Goal: Information Seeking & Learning: Check status

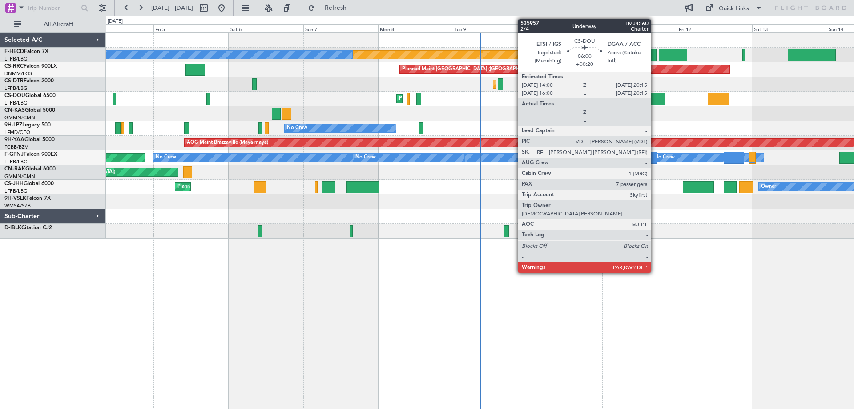
click at [655, 95] on div at bounding box center [655, 99] width 20 height 12
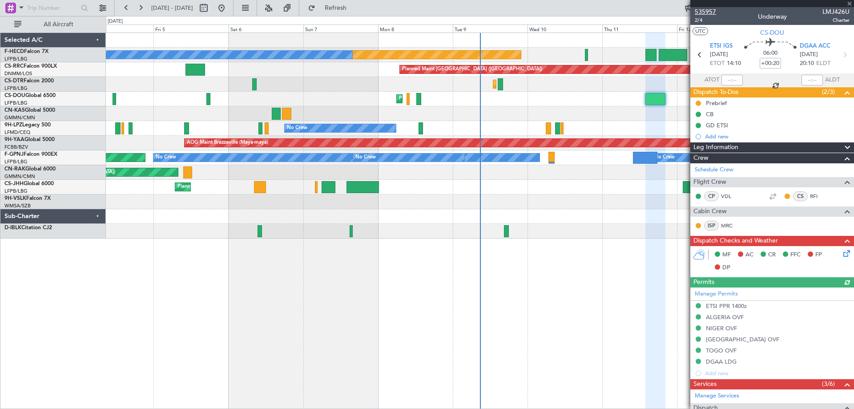
click at [705, 8] on span "535957" at bounding box center [705, 11] width 21 height 9
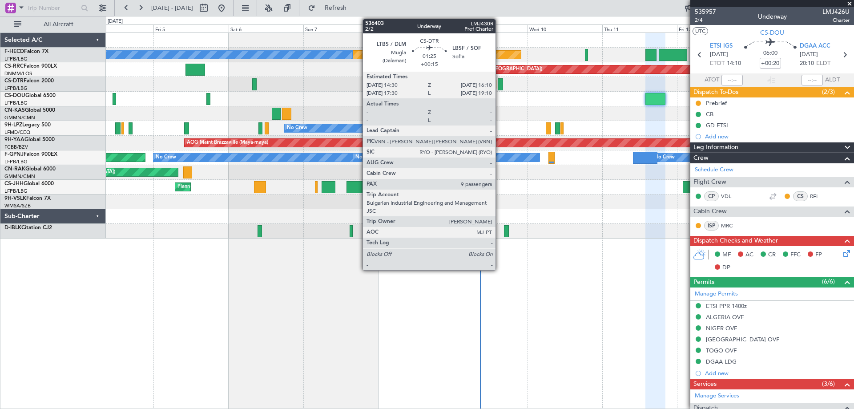
click at [500, 88] on div at bounding box center [500, 84] width 5 height 12
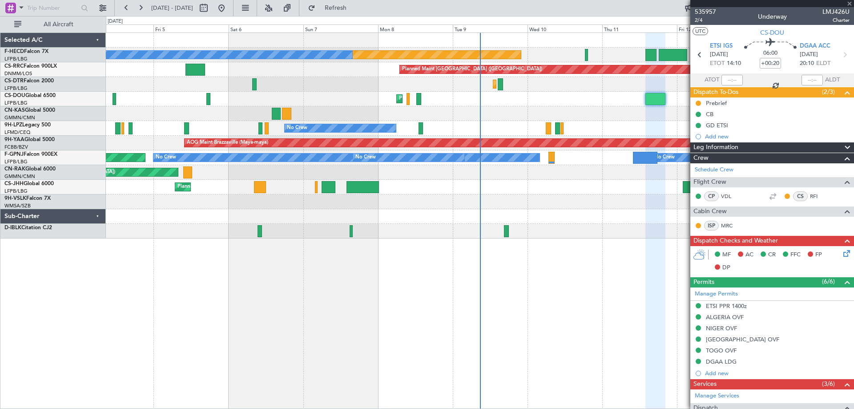
type input "+00:15"
type input "9"
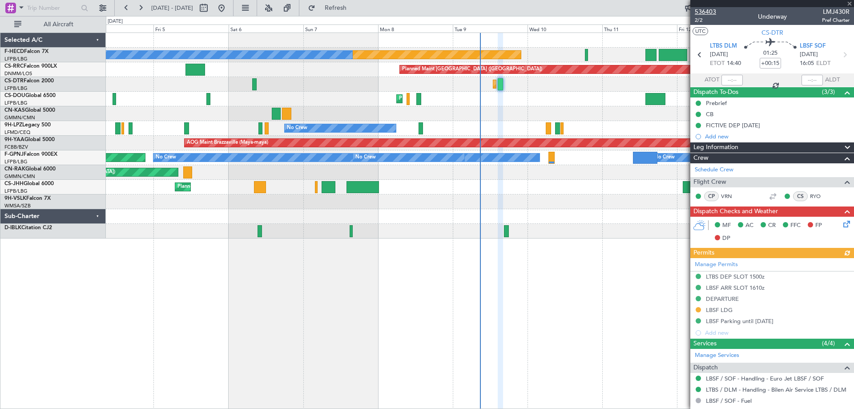
click at [710, 8] on span "536403" at bounding box center [705, 11] width 21 height 9
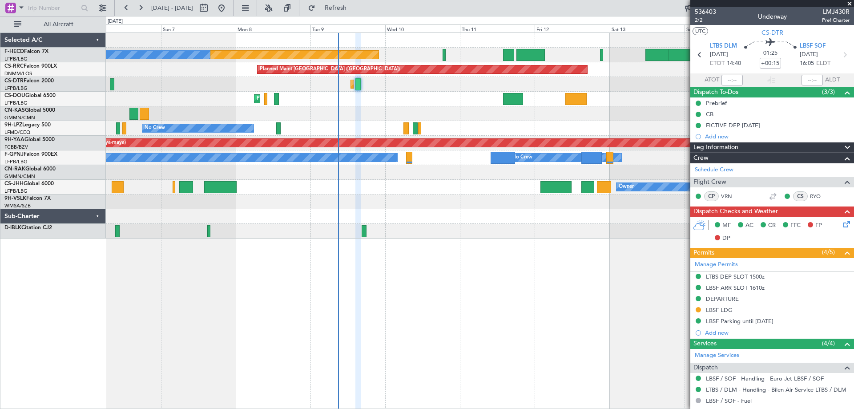
click at [465, 197] on div at bounding box center [480, 201] width 748 height 15
click at [454, 199] on div at bounding box center [480, 201] width 748 height 15
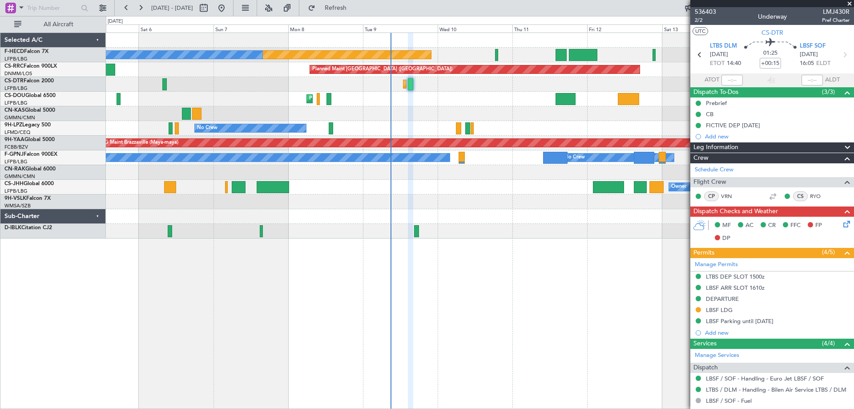
click at [510, 199] on div at bounding box center [480, 201] width 748 height 15
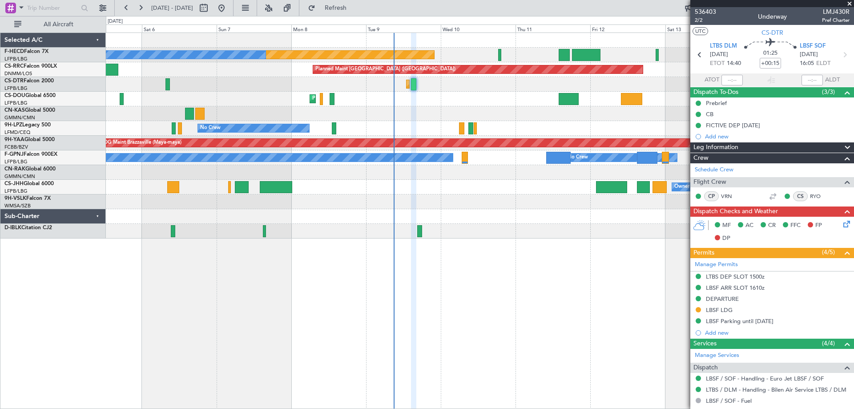
click at [371, 197] on div at bounding box center [480, 201] width 748 height 15
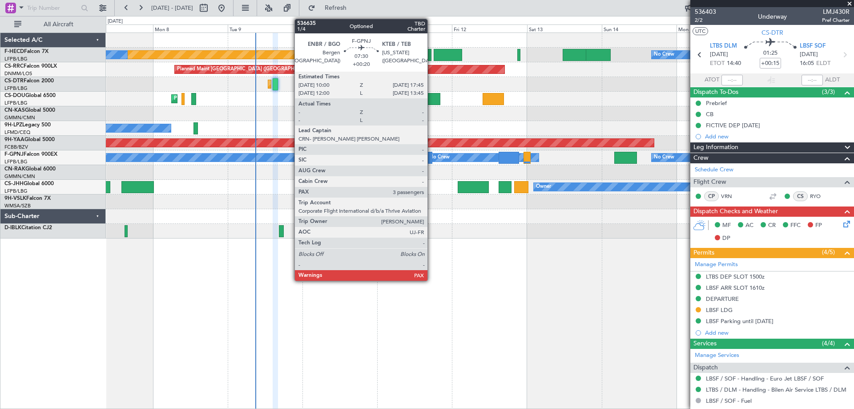
click at [431, 160] on div at bounding box center [420, 158] width 24 height 12
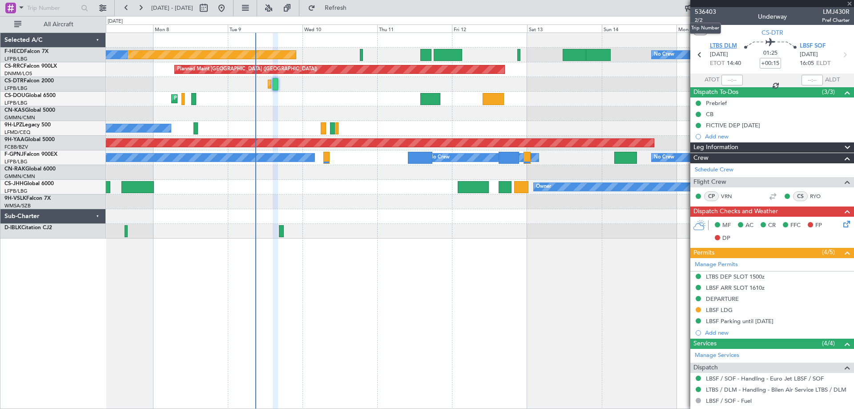
type input "+00:20"
type input "3"
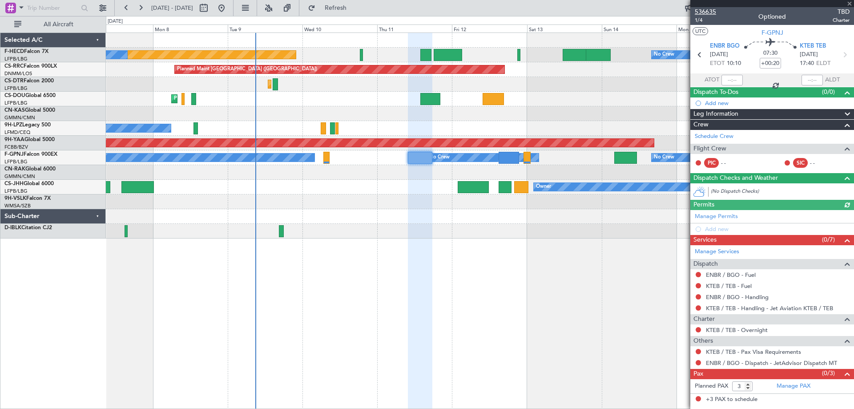
click at [706, 8] on span "536635" at bounding box center [705, 11] width 21 height 9
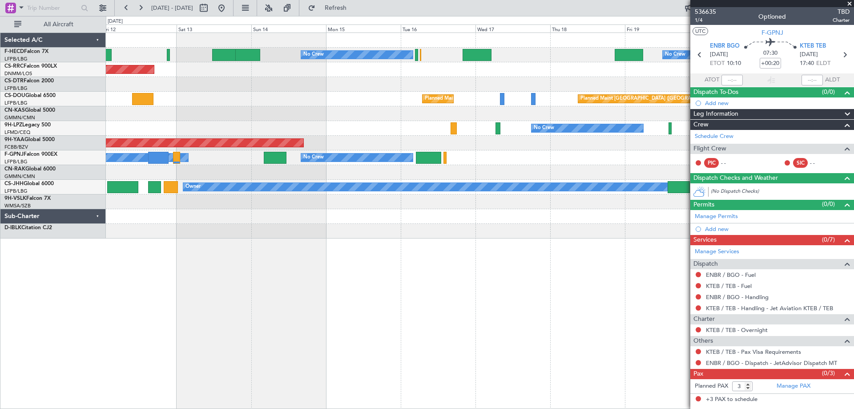
click at [233, 238] on div "No Crew No Crew Planned Maint [GEOGRAPHIC_DATA] ([GEOGRAPHIC_DATA]) Planned Mai…" at bounding box center [480, 135] width 748 height 205
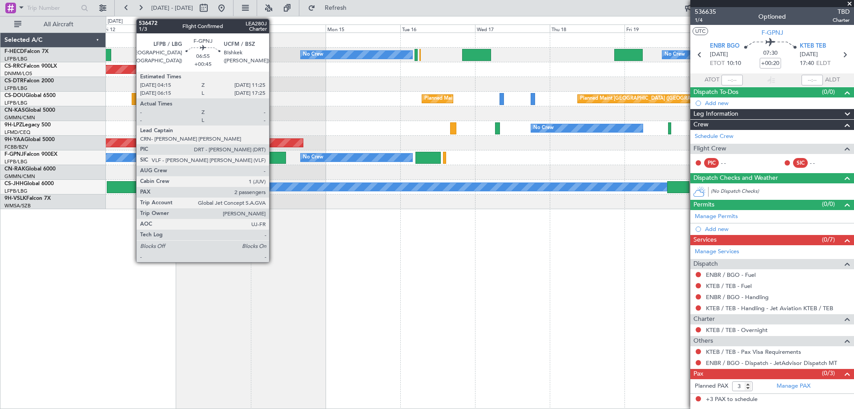
click at [273, 159] on div at bounding box center [274, 158] width 23 height 12
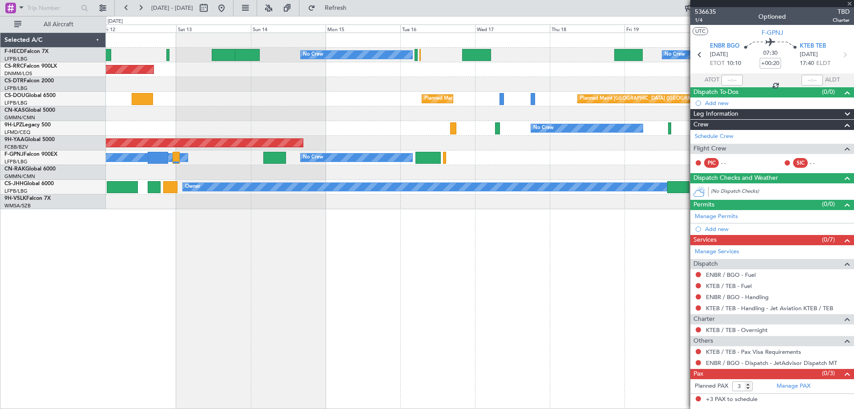
type input "+00:45"
type input "2"
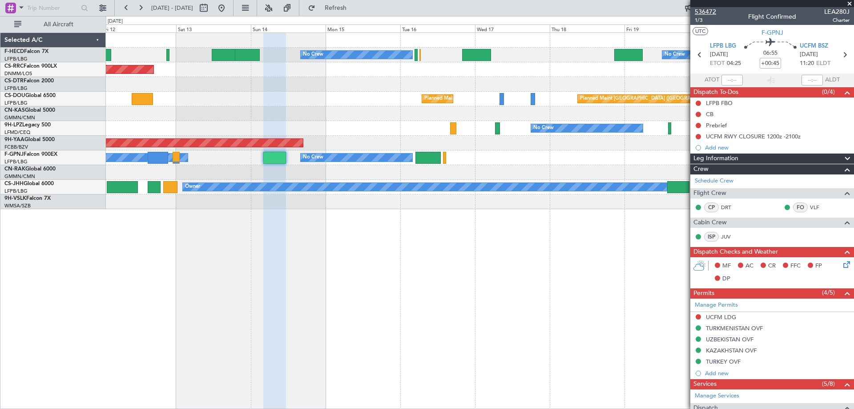
click at [712, 8] on span "536472" at bounding box center [705, 11] width 21 height 9
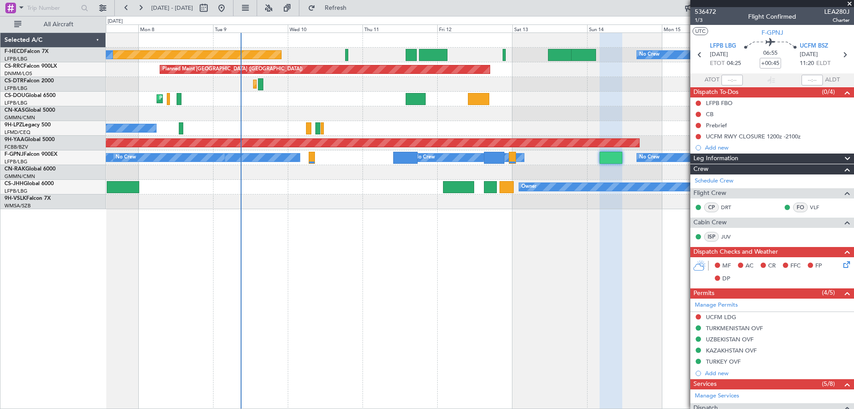
click at [564, 171] on div "Unplanned Maint [GEOGRAPHIC_DATA] ([GEOGRAPHIC_DATA])" at bounding box center [480, 172] width 748 height 15
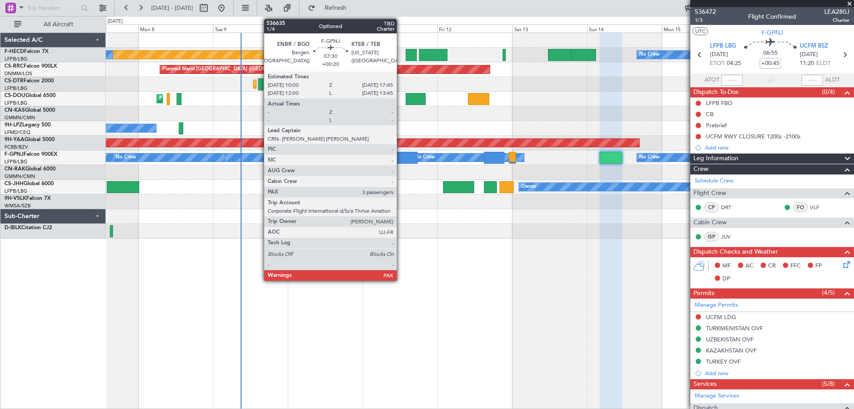
click at [401, 158] on div at bounding box center [405, 158] width 24 height 12
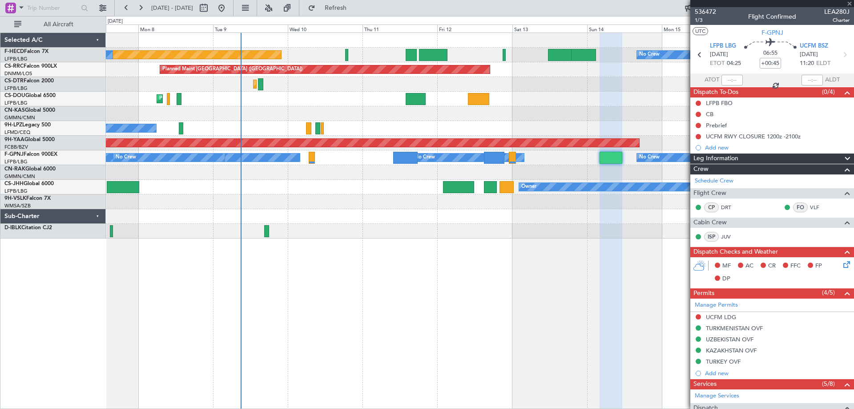
type input "+00:20"
type input "3"
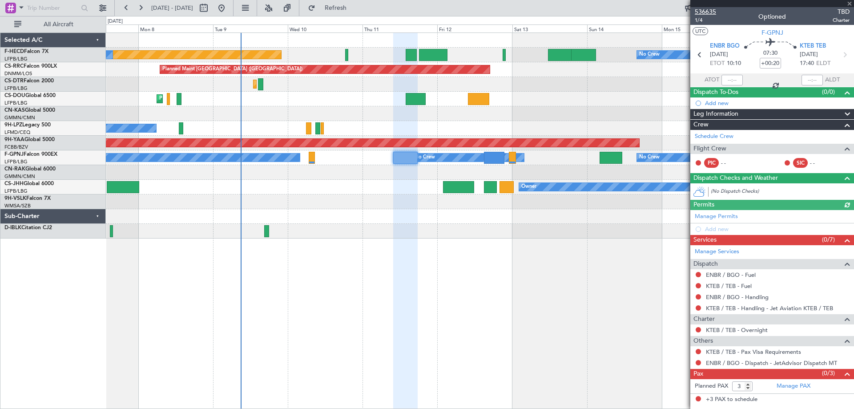
click at [713, 10] on span "536635" at bounding box center [705, 11] width 21 height 9
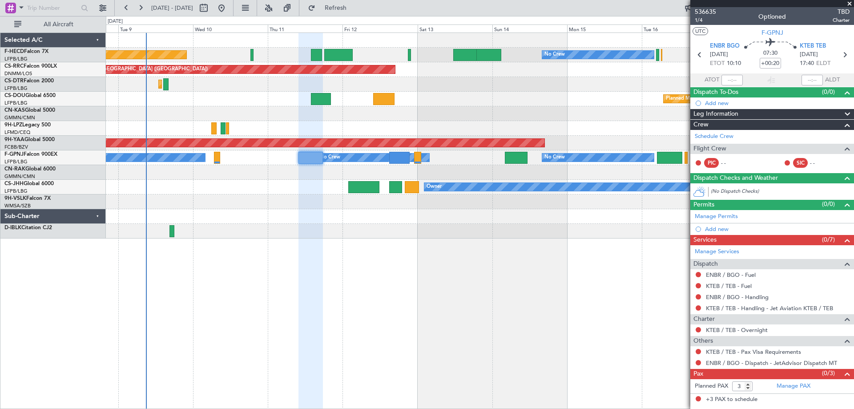
click at [294, 193] on div "Planned Maint [GEOGRAPHIC_DATA] ([GEOGRAPHIC_DATA]) No Crew No Crew No Crew Pla…" at bounding box center [480, 135] width 748 height 205
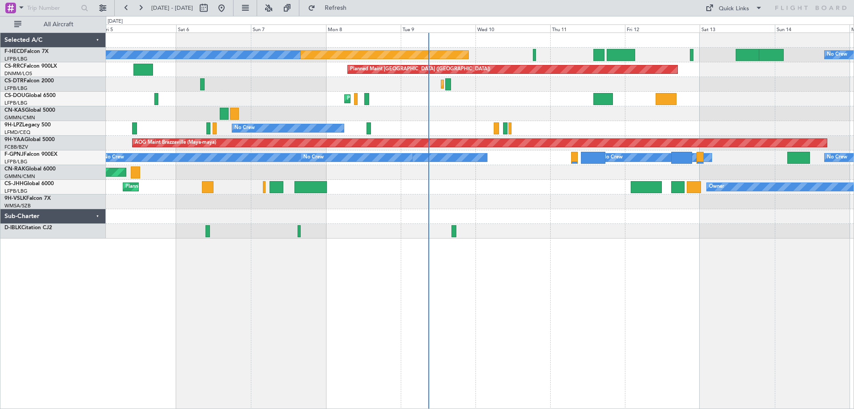
click at [511, 184] on div "Planned Maint Paris (Le Bourget) No Crew No Crew Planned Maint Paris (Le Bourge…" at bounding box center [480, 135] width 748 height 205
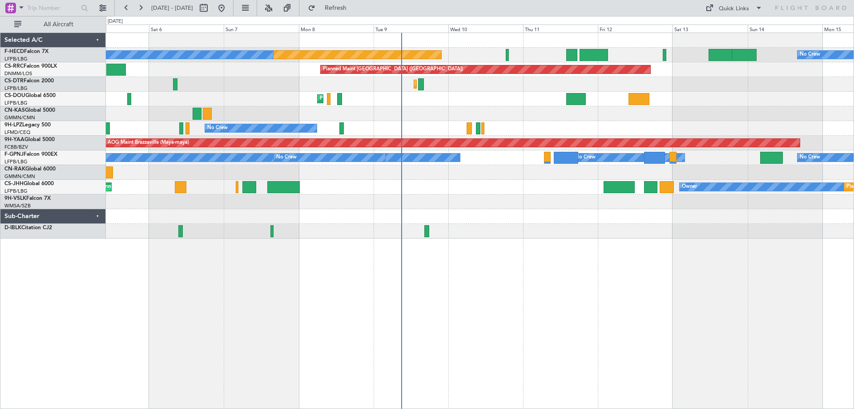
click at [564, 232] on div "Planned Maint Paris (Le Bourget) No Crew No Crew Planned Maint Paris (Le Bourge…" at bounding box center [480, 135] width 748 height 205
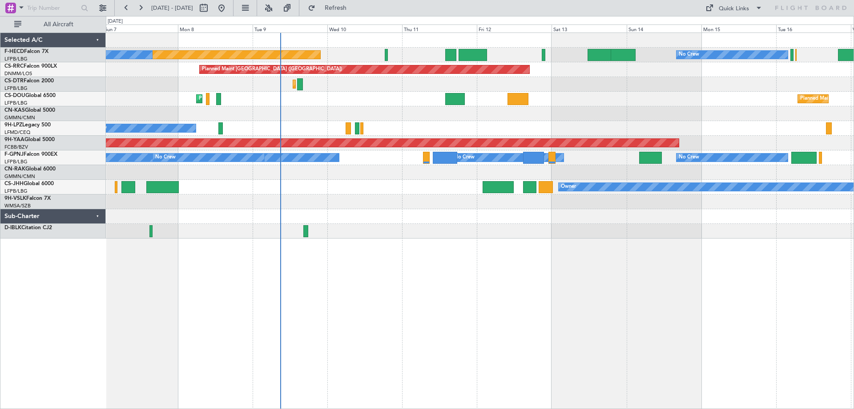
click at [396, 179] on div "Unplanned Maint [GEOGRAPHIC_DATA] ([GEOGRAPHIC_DATA])" at bounding box center [480, 172] width 748 height 15
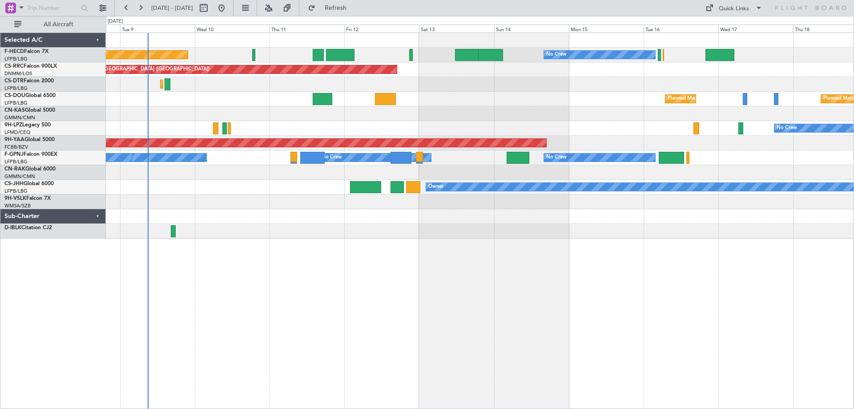
click at [387, 198] on div "No Crew Planned Maint Paris (Le Bourget) No Crew No Crew Planned Maint Paris (L…" at bounding box center [480, 135] width 748 height 205
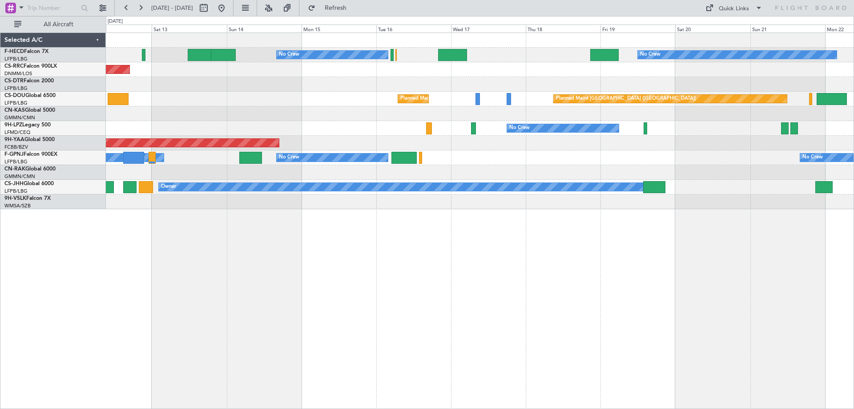
click at [467, 178] on div at bounding box center [480, 172] width 748 height 15
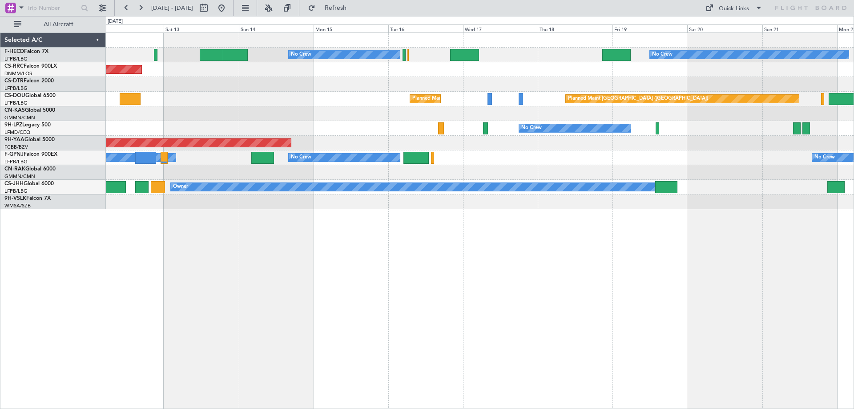
click at [609, 197] on div "No Crew No Crew Planned Maint Paris (Le Bourget) Planned Maint Paris (Le Bourge…" at bounding box center [480, 121] width 748 height 176
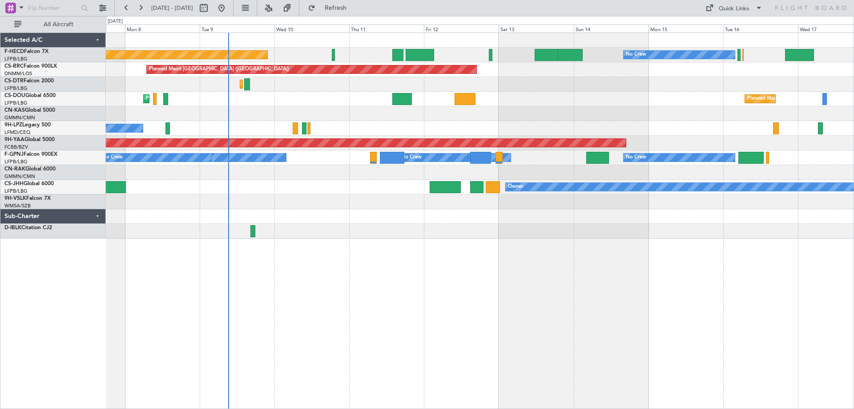
click at [263, 90] on div "No Crew Planned Maint Paris (Le Bourget) No Crew No Crew Planned Maint Paris (L…" at bounding box center [480, 135] width 748 height 205
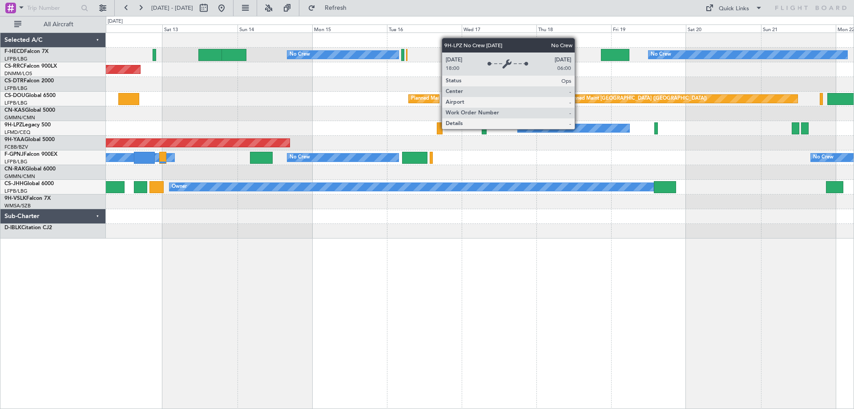
click at [195, 164] on div "No Crew No Crew Planned Maint Paris (Le Bourget) Planned Maint Paris (Le Bourge…" at bounding box center [480, 135] width 748 height 205
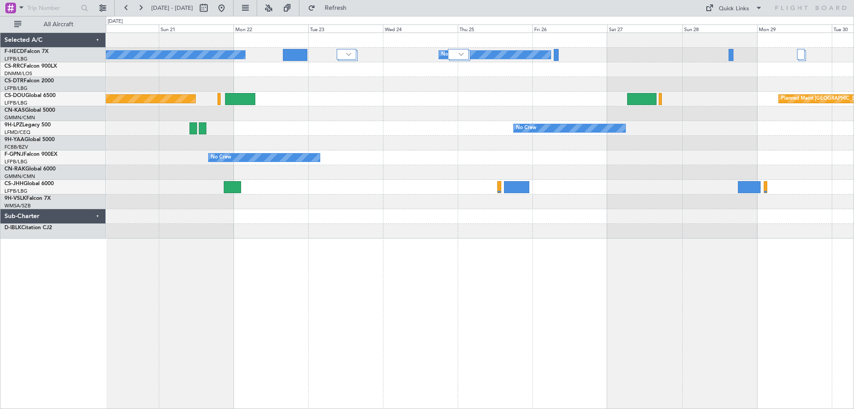
click at [168, 131] on div "No Crew No Crew" at bounding box center [480, 128] width 748 height 15
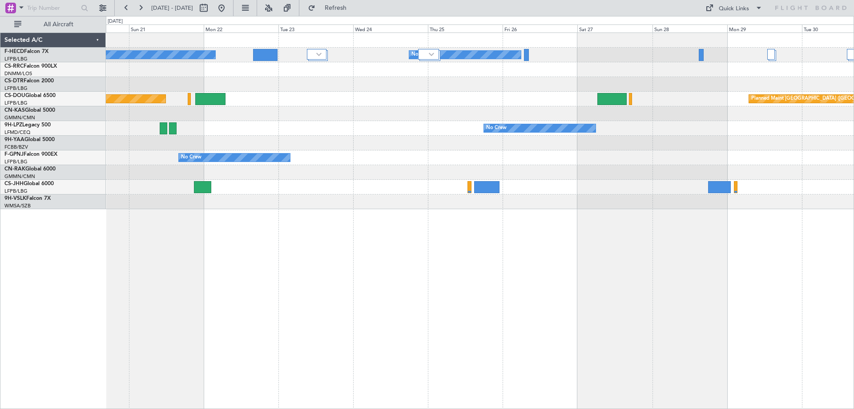
click at [577, 101] on div "No Crew No Crew No Crew Planned Maint Paris (Le Bourget) Planned Maint Paris (L…" at bounding box center [480, 121] width 748 height 176
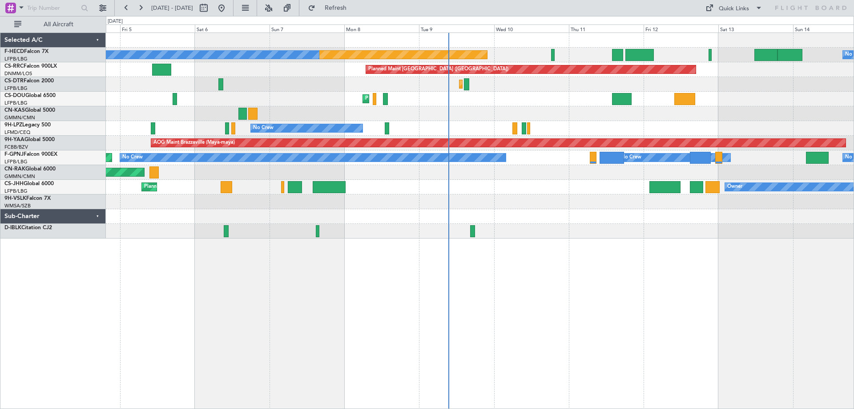
click at [587, 83] on div "Planned Maint Mugla ([GEOGRAPHIC_DATA]) Planned Maint [GEOGRAPHIC_DATA] ([GEOGR…" at bounding box center [480, 84] width 748 height 15
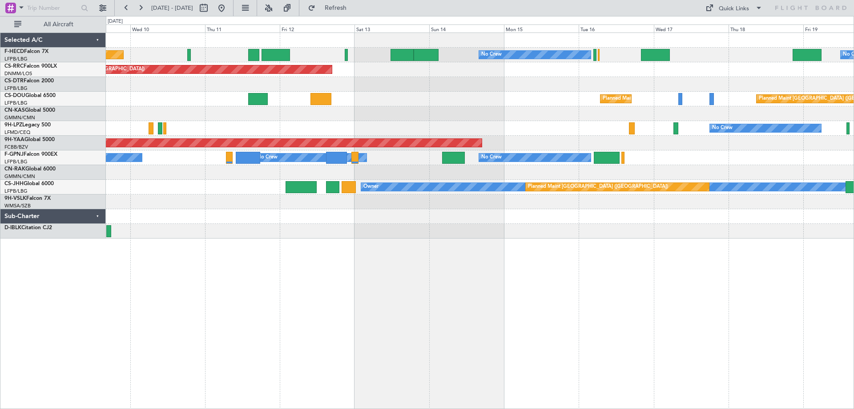
click at [459, 91] on div "Planned Maint [GEOGRAPHIC_DATA] ([GEOGRAPHIC_DATA]) No Crew No Crew No Crew Pla…" at bounding box center [480, 135] width 748 height 205
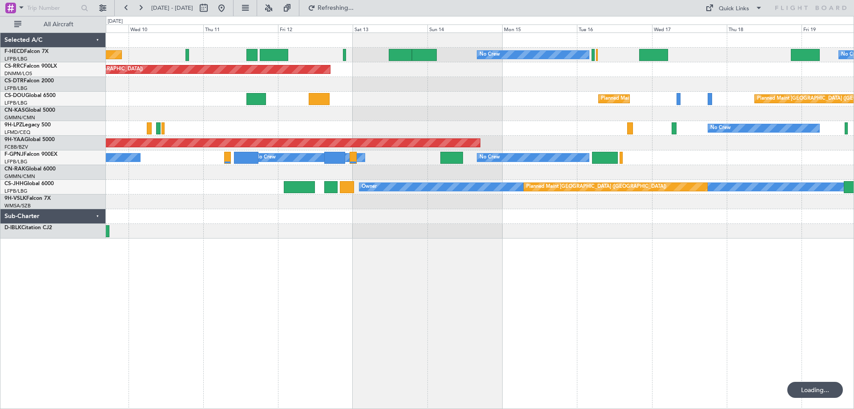
click at [392, 101] on div "Planned Maint [GEOGRAPHIC_DATA] ([GEOGRAPHIC_DATA]) Planned Maint [GEOGRAPHIC_D…" at bounding box center [480, 99] width 748 height 15
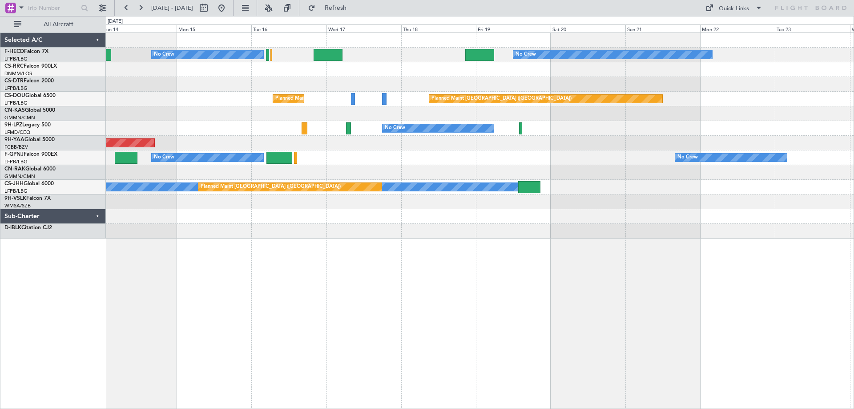
click at [376, 101] on div "Planned Maint [GEOGRAPHIC_DATA] ([GEOGRAPHIC_DATA]) Planned Maint [GEOGRAPHIC_D…" at bounding box center [480, 99] width 748 height 15
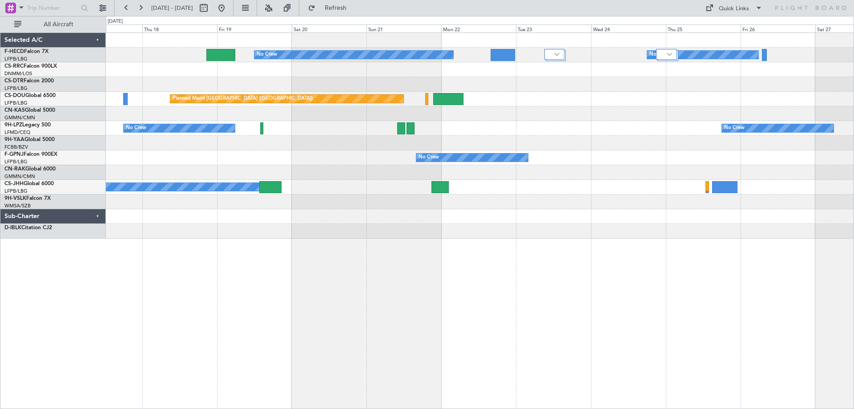
click at [434, 70] on div at bounding box center [480, 69] width 748 height 15
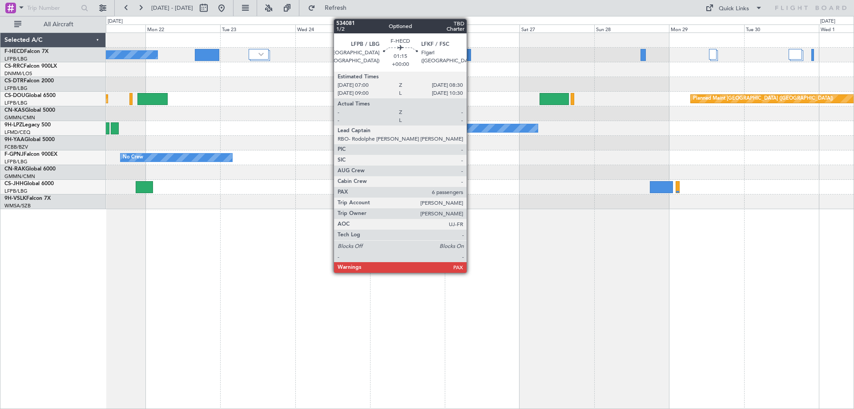
click at [471, 51] on div at bounding box center [468, 55] width 5 height 12
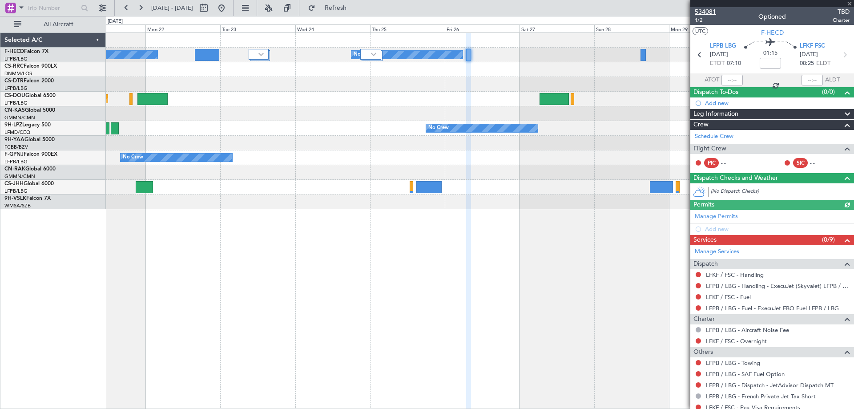
click at [710, 10] on span "534081" at bounding box center [705, 11] width 21 height 9
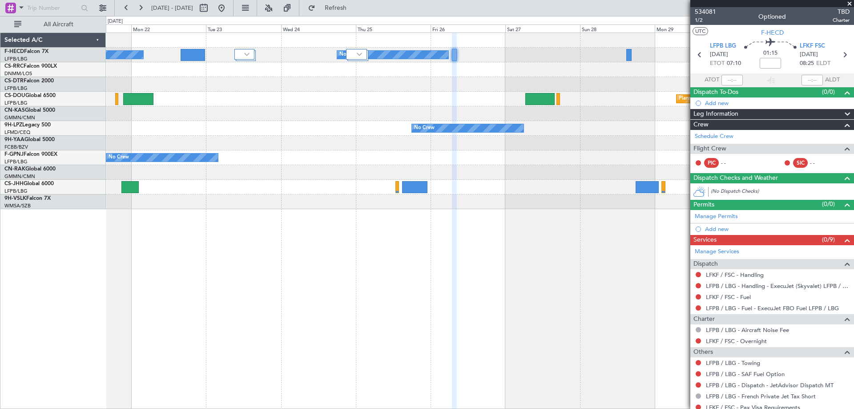
click at [506, 77] on div at bounding box center [480, 84] width 748 height 15
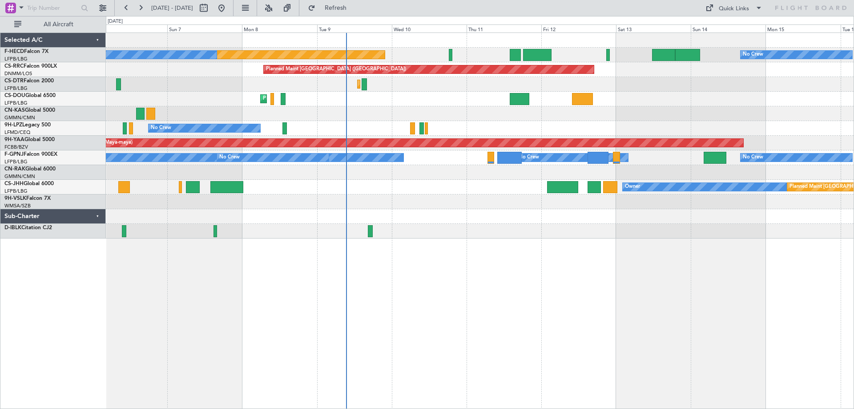
click at [451, 121] on div at bounding box center [480, 113] width 748 height 15
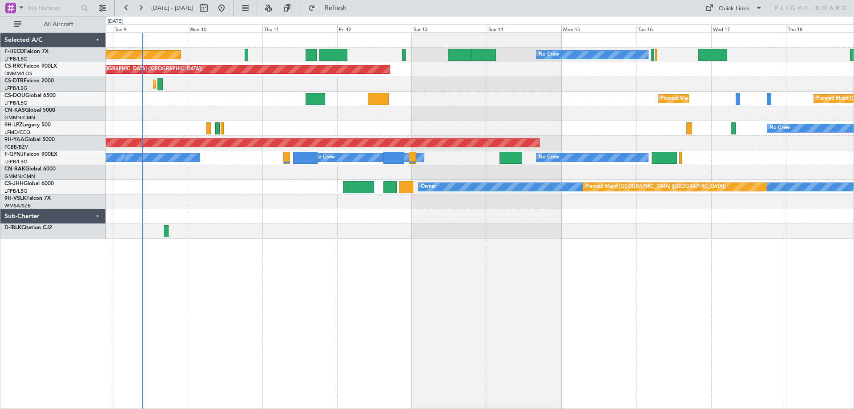
click at [487, 251] on div "Planned Maint [GEOGRAPHIC_DATA] ([GEOGRAPHIC_DATA]) No Crew No Crew No Crew Pla…" at bounding box center [480, 220] width 748 height 376
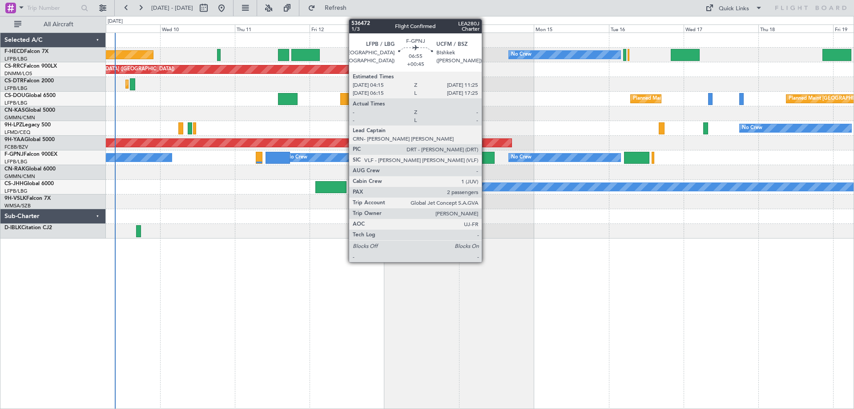
click at [486, 158] on div at bounding box center [483, 158] width 23 height 12
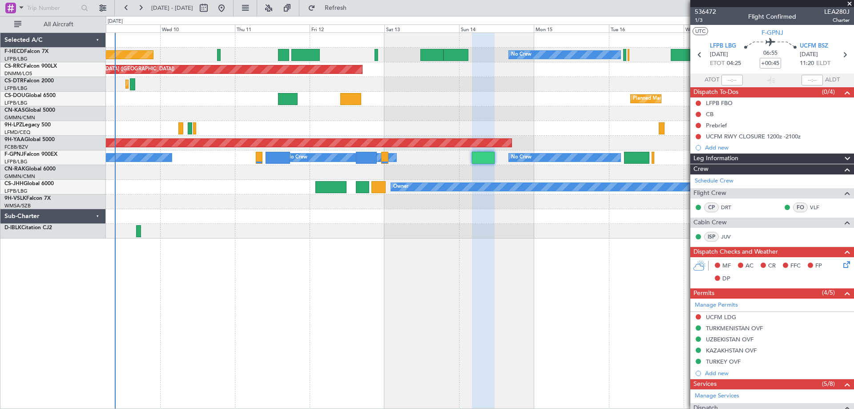
click at [174, 157] on div "No Crew No Crew No Crew No Crew No Crew" at bounding box center [480, 157] width 748 height 15
click at [164, 151] on div "No Crew No Crew No Crew No Crew No Crew" at bounding box center [480, 157] width 748 height 15
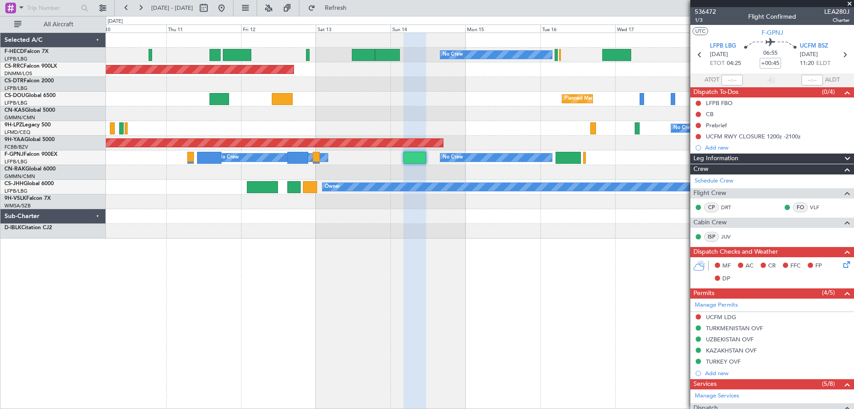
click at [350, 161] on div "No Crew No Crew No Crew No Crew No Crew" at bounding box center [480, 157] width 748 height 15
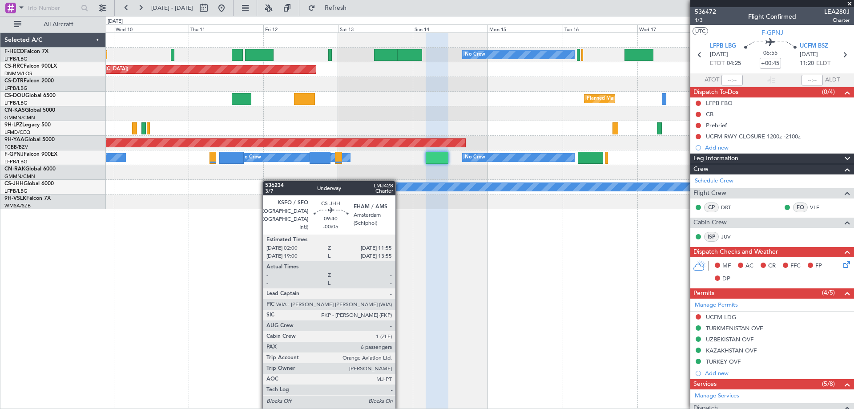
click at [270, 181] on div "No Crew No Crew Planned Maint [GEOGRAPHIC_DATA] ([GEOGRAPHIC_DATA]) No Crew Pla…" at bounding box center [480, 121] width 748 height 176
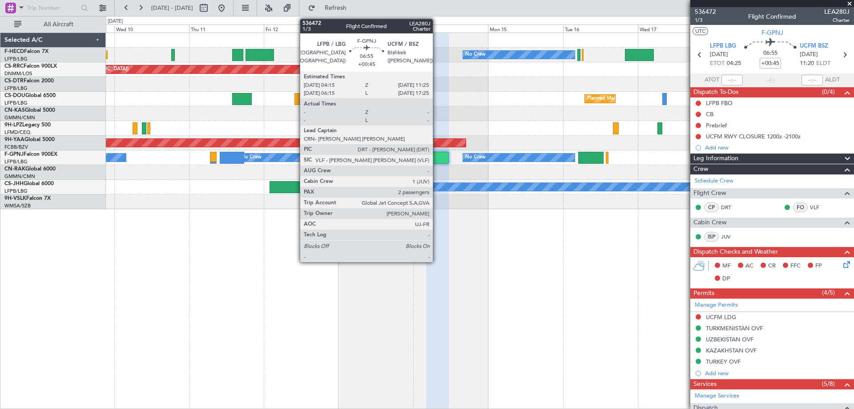
click at [437, 160] on div at bounding box center [437, 158] width 23 height 12
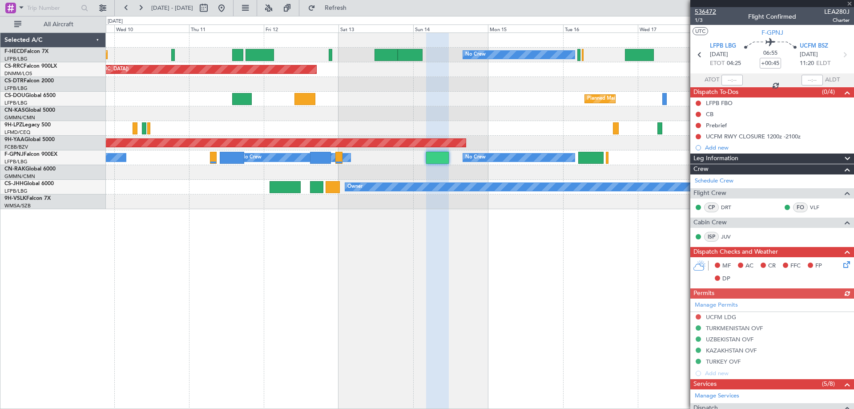
click at [705, 11] on span "536472" at bounding box center [705, 11] width 21 height 9
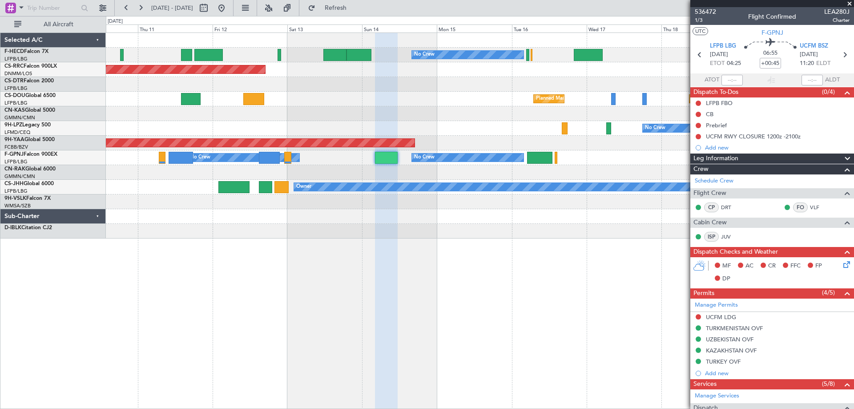
click at [399, 234] on div at bounding box center [480, 231] width 748 height 15
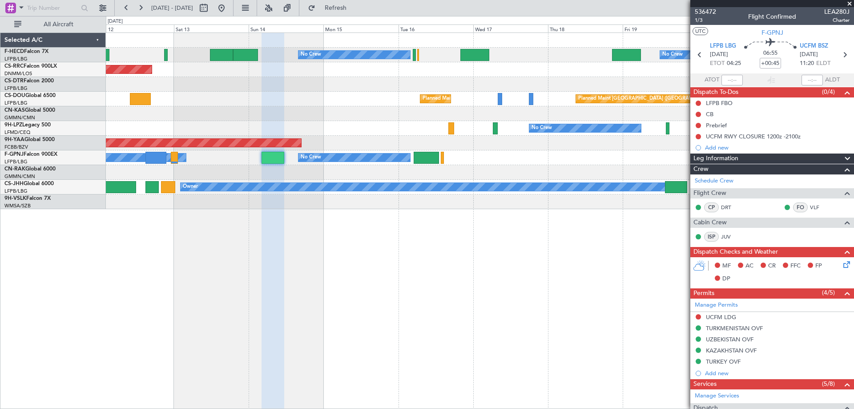
click at [443, 174] on div at bounding box center [480, 172] width 748 height 15
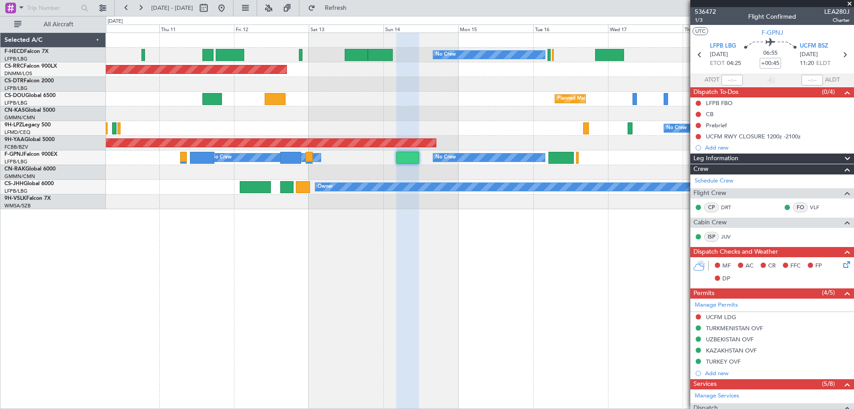
click at [850, 6] on span at bounding box center [849, 4] width 9 height 8
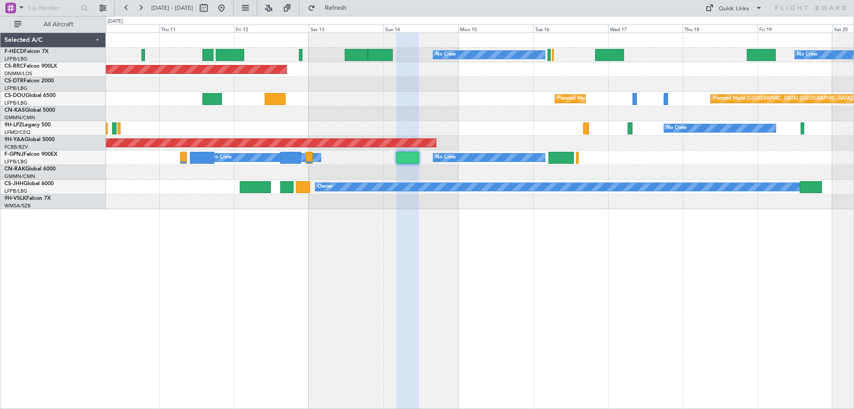
type input "0"
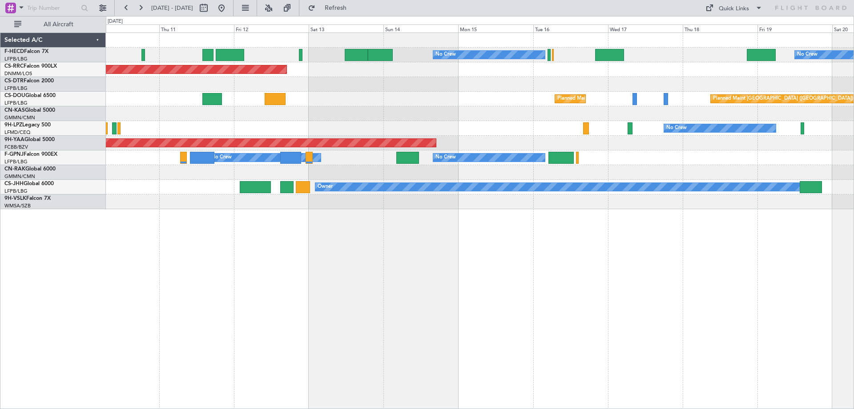
click at [532, 132] on div "No Crew No Crew" at bounding box center [480, 128] width 748 height 15
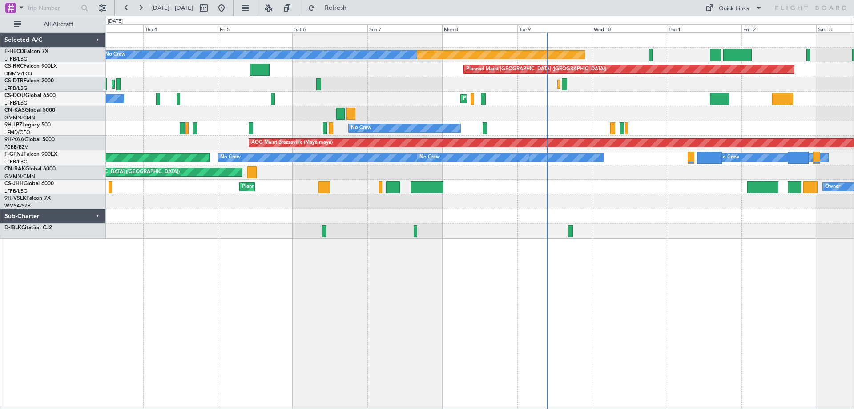
click at [455, 137] on div "Planned Maint [GEOGRAPHIC_DATA] ([GEOGRAPHIC_DATA]) No Crew No Crew No Crew Pla…" at bounding box center [480, 135] width 748 height 205
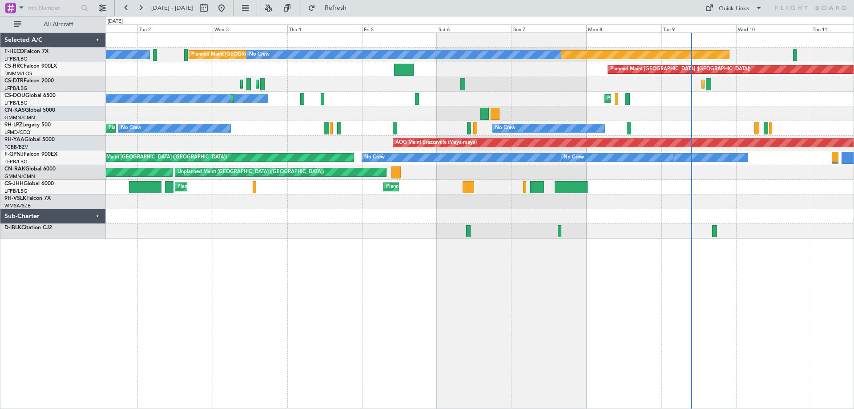
click at [414, 130] on div "Planned Maint [GEOGRAPHIC_DATA] ([GEOGRAPHIC_DATA]) No Crew No Crew Planned Mai…" at bounding box center [480, 135] width 748 height 205
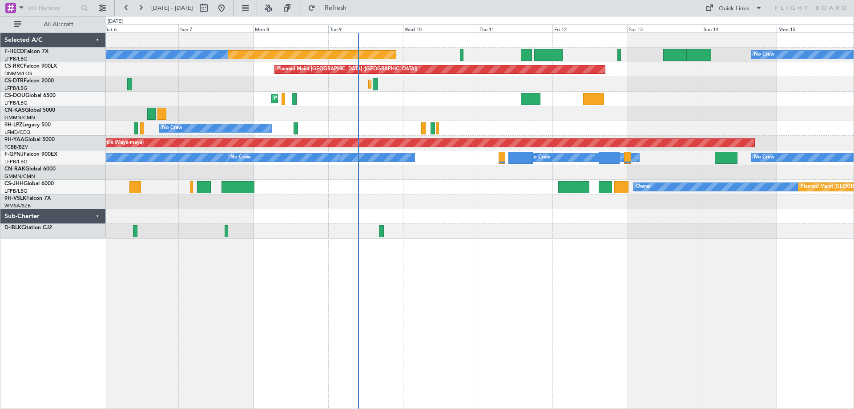
click at [199, 118] on div "Planned Maint [GEOGRAPHIC_DATA] ([GEOGRAPHIC_DATA]) No Crew No Crew Planned Mai…" at bounding box center [480, 135] width 748 height 205
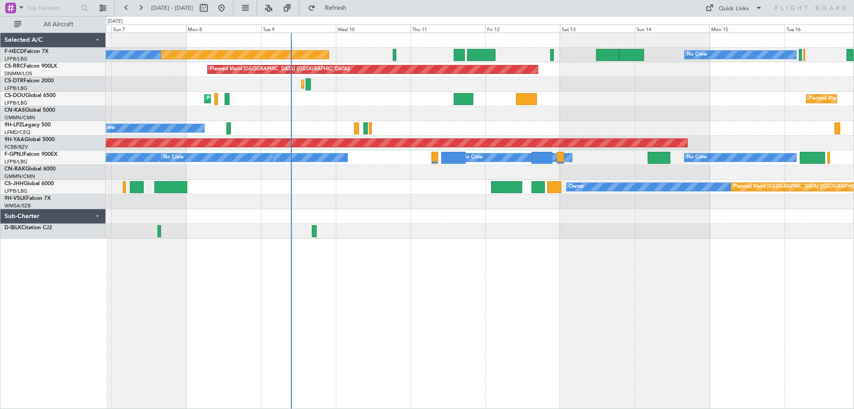
click at [409, 67] on div "Planned Maint [GEOGRAPHIC_DATA] ([GEOGRAPHIC_DATA])" at bounding box center [480, 69] width 748 height 15
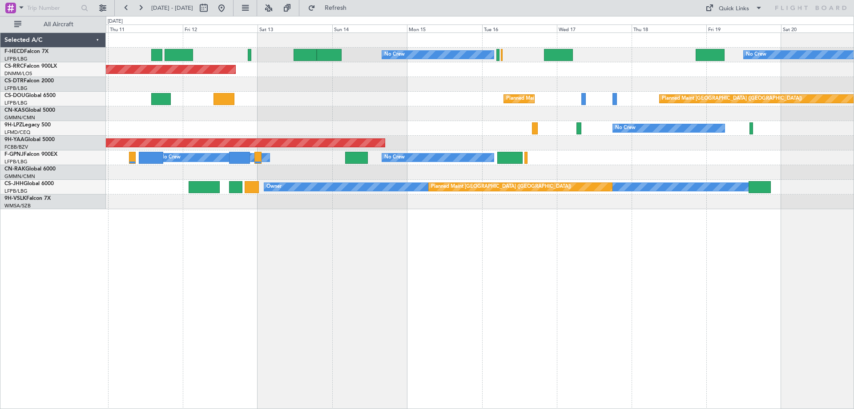
click at [503, 69] on div "Planned Maint [GEOGRAPHIC_DATA] ([GEOGRAPHIC_DATA])" at bounding box center [480, 69] width 748 height 15
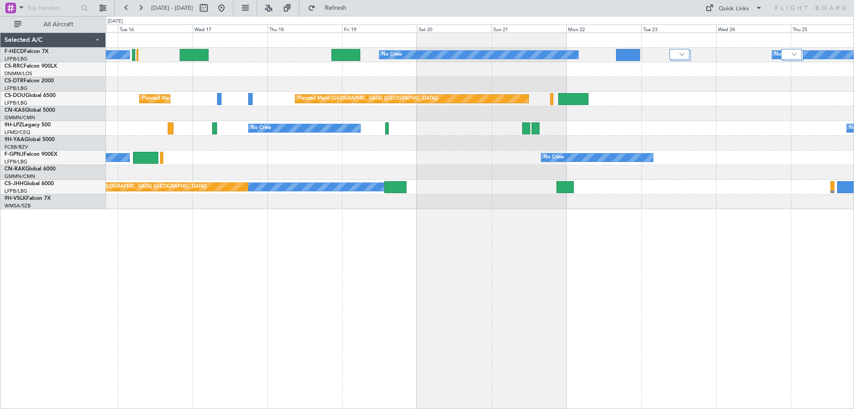
click at [472, 94] on div "No Crew No Crew No Crew Planned Maint [GEOGRAPHIC_DATA] ([GEOGRAPHIC_DATA]) Pla…" at bounding box center [480, 121] width 748 height 176
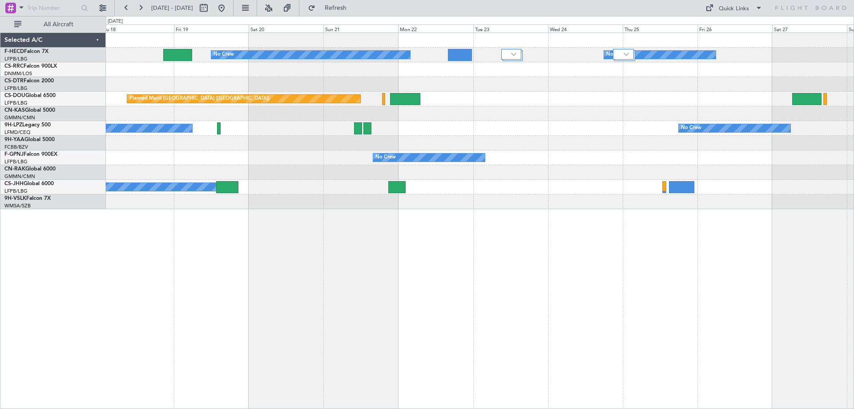
click at [541, 82] on div at bounding box center [480, 84] width 748 height 15
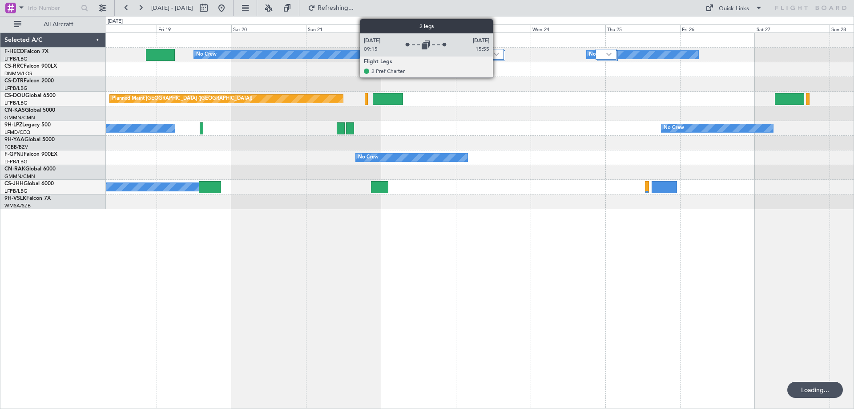
click at [497, 54] on img at bounding box center [496, 54] width 5 height 4
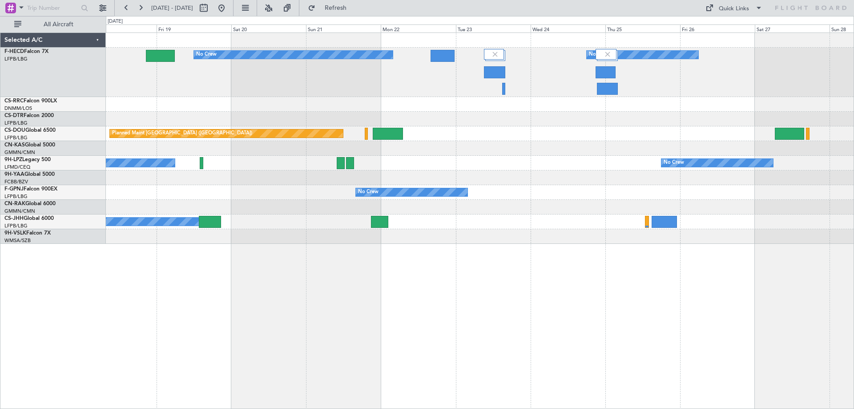
click at [371, 135] on div "No Crew No Crew No Crew Planned Maint [GEOGRAPHIC_DATA] ([GEOGRAPHIC_DATA]) Pla…" at bounding box center [480, 138] width 748 height 211
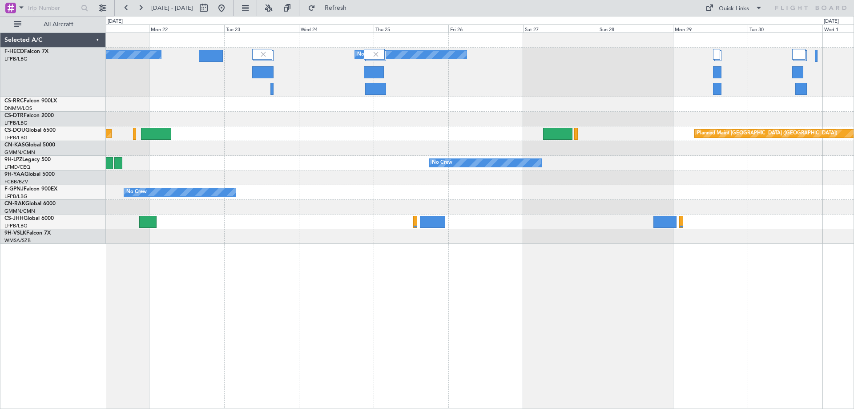
click at [416, 131] on div "No Crew No Crew No Crew Planned Maint [GEOGRAPHIC_DATA] ([GEOGRAPHIC_DATA]) Pla…" at bounding box center [480, 138] width 748 height 211
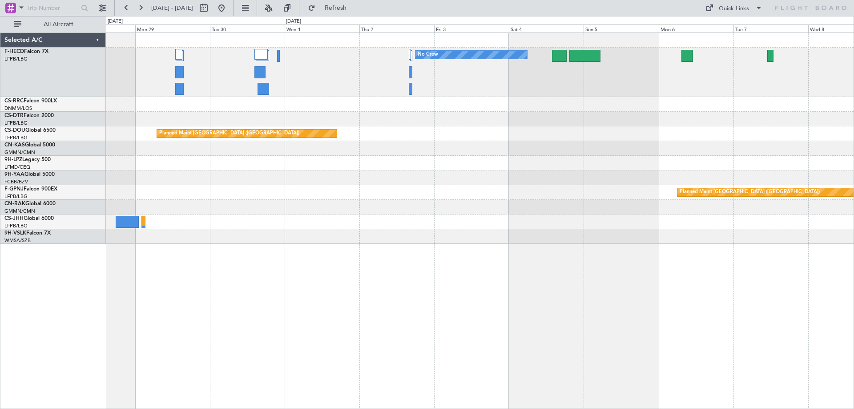
click at [493, 115] on div "No Crew No Crew No Crew Planned Maint [GEOGRAPHIC_DATA] ([GEOGRAPHIC_DATA]) No …" at bounding box center [480, 138] width 748 height 211
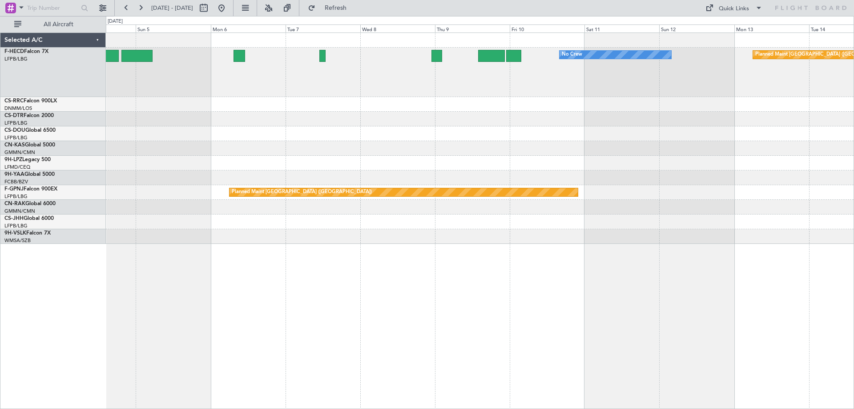
click at [425, 125] on div "No Crew Planned Maint [GEOGRAPHIC_DATA] ([GEOGRAPHIC_DATA]) No Crew Planned Mai…" at bounding box center [480, 138] width 748 height 211
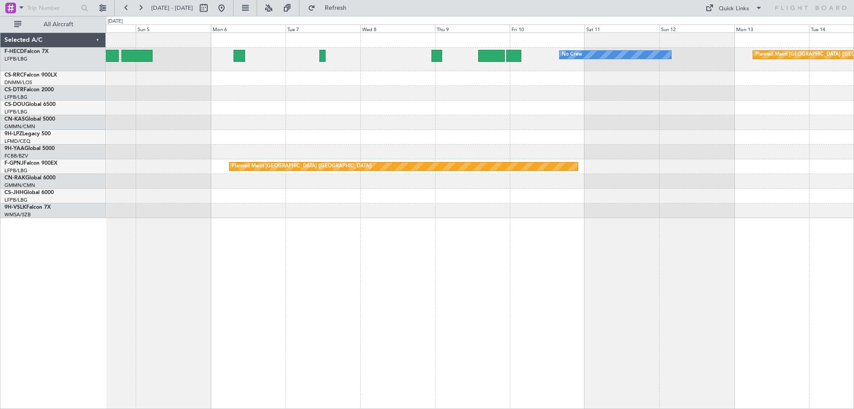
click at [326, 109] on div "No Crew Planned Maint [GEOGRAPHIC_DATA] ([GEOGRAPHIC_DATA]) No Crew Planned Mai…" at bounding box center [480, 125] width 748 height 185
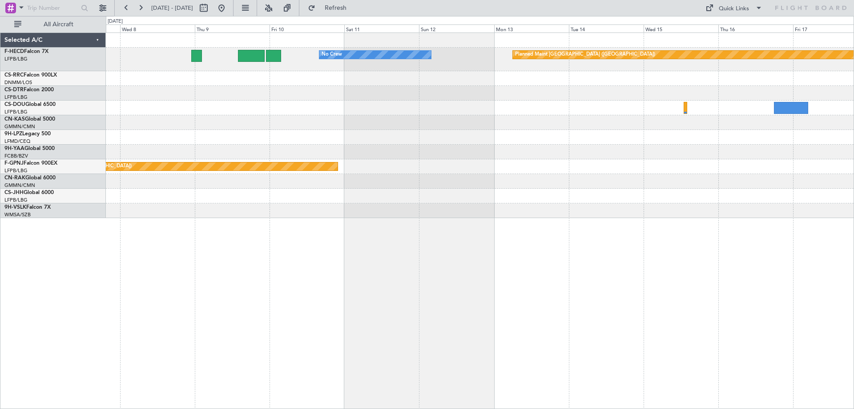
click at [437, 123] on div "No Crew Planned Maint [GEOGRAPHIC_DATA] ([GEOGRAPHIC_DATA]) Planned Maint [GEOG…" at bounding box center [480, 125] width 748 height 185
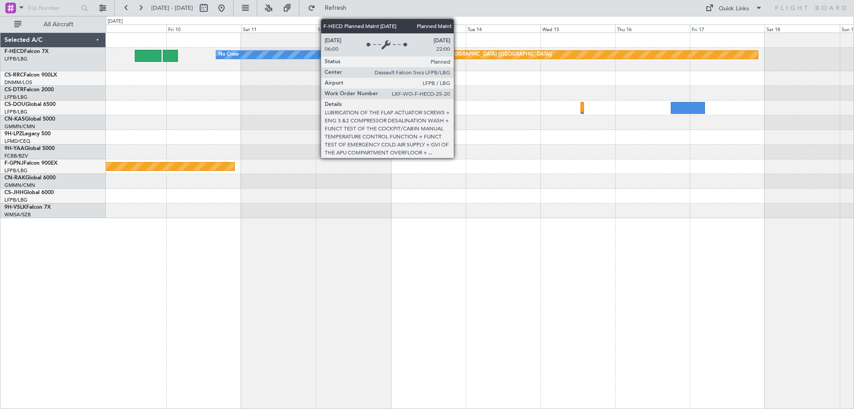
click at [458, 56] on div "Planned Maint [GEOGRAPHIC_DATA] ([GEOGRAPHIC_DATA])" at bounding box center [482, 54] width 140 height 13
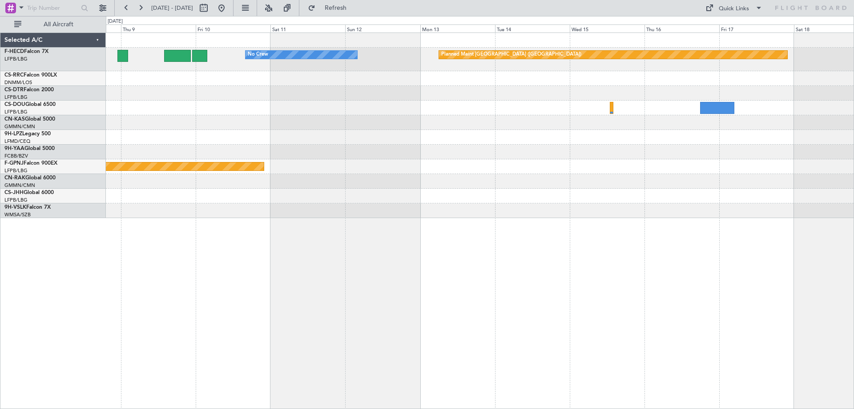
click at [554, 115] on div at bounding box center [480, 108] width 748 height 15
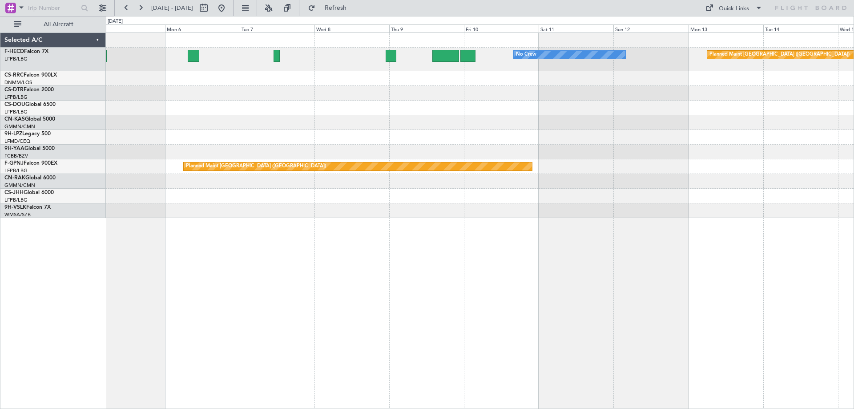
click at [14, 134] on div "No Crew Planned Maint [GEOGRAPHIC_DATA] ([GEOGRAPHIC_DATA]) No Crew Planned Mai…" at bounding box center [427, 212] width 854 height 393
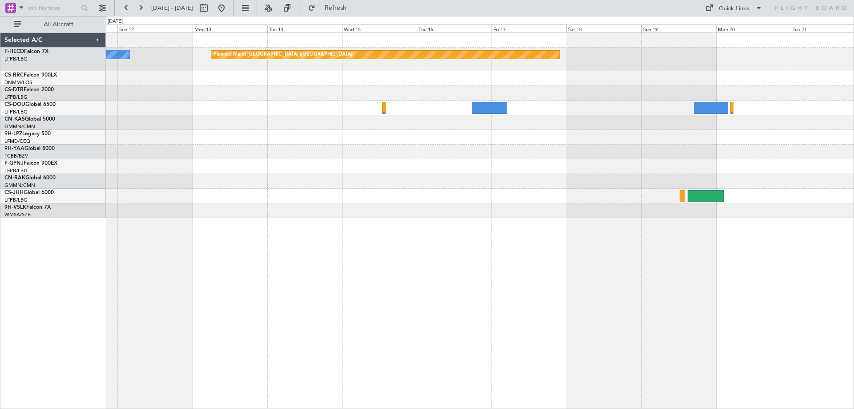
click at [469, 110] on div "Planned Maint [GEOGRAPHIC_DATA] ([GEOGRAPHIC_DATA]) No Crew Planned Maint [GEOG…" at bounding box center [480, 125] width 748 height 185
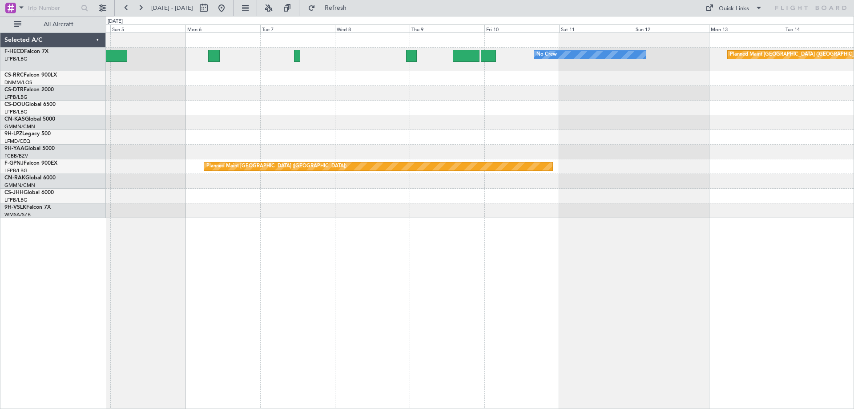
click at [444, 194] on div "Planned Maint [GEOGRAPHIC_DATA] ([GEOGRAPHIC_DATA]) No Crew No Crew Planned Mai…" at bounding box center [427, 212] width 854 height 393
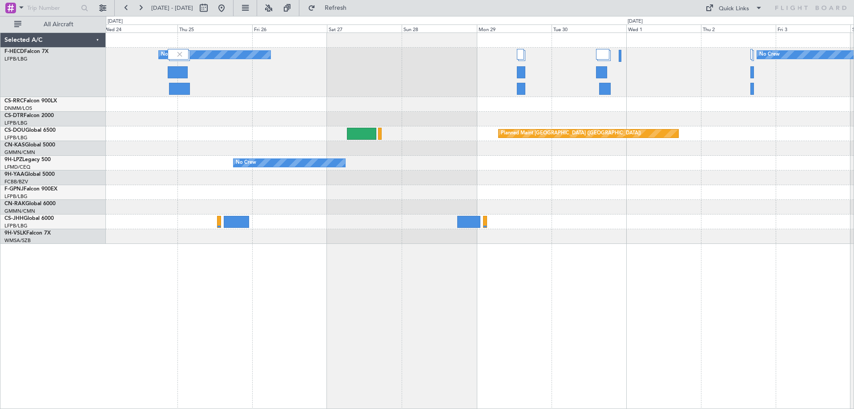
click at [463, 177] on div "No Crew No Crew No Crew Planned Maint [GEOGRAPHIC_DATA] ([GEOGRAPHIC_DATA]) No …" at bounding box center [427, 212] width 854 height 393
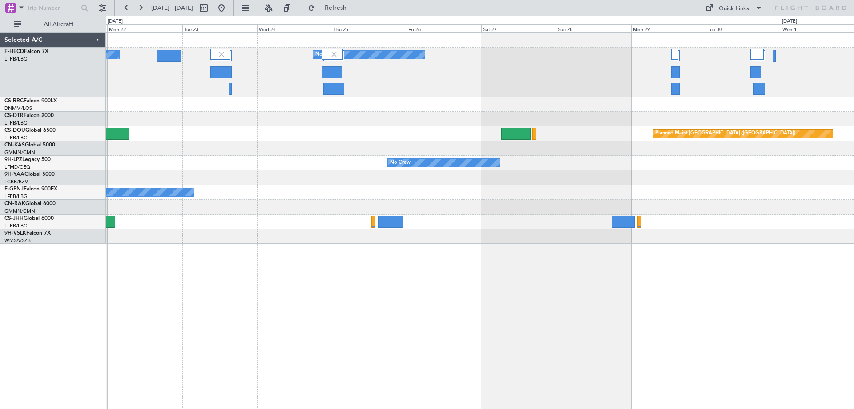
click at [507, 193] on div "No Crew No Crew No Crew Planned Maint [GEOGRAPHIC_DATA] ([GEOGRAPHIC_DATA]) Pla…" at bounding box center [480, 138] width 748 height 211
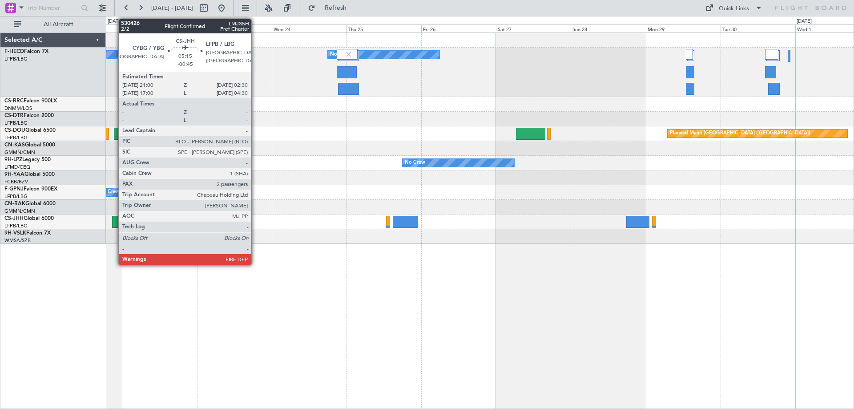
click at [465, 249] on div "No Crew No Crew No Crew Planned Maint [GEOGRAPHIC_DATA] ([GEOGRAPHIC_DATA]) Pla…" at bounding box center [480, 220] width 748 height 376
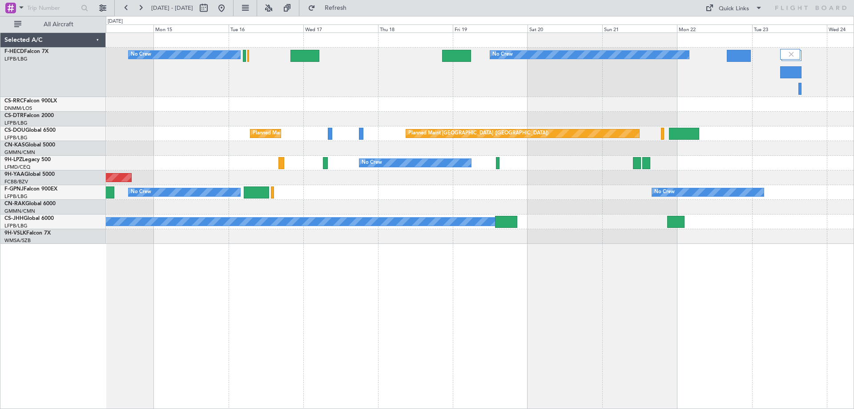
click at [625, 175] on div "No Crew No Crew No Crew Planned Maint [GEOGRAPHIC_DATA] ([GEOGRAPHIC_DATA]) Pla…" at bounding box center [480, 138] width 748 height 211
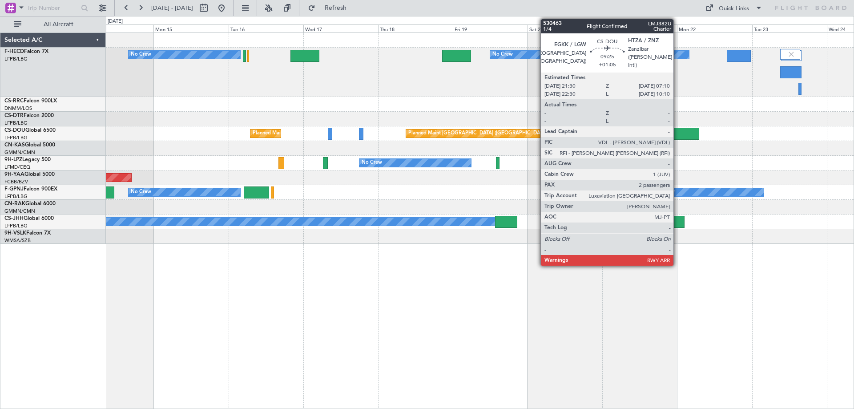
click at [677, 131] on div at bounding box center [684, 134] width 30 height 12
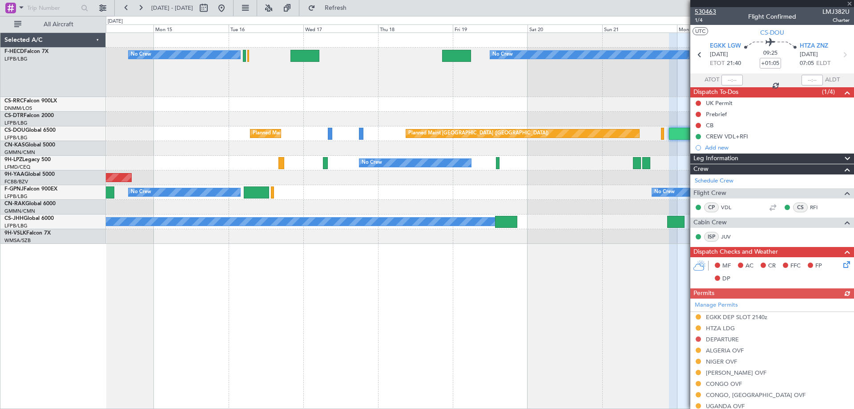
click at [712, 10] on span "530463" at bounding box center [705, 11] width 21 height 9
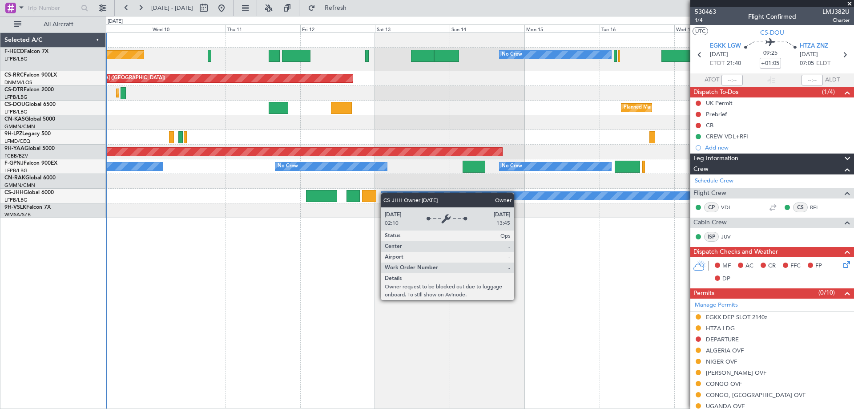
click at [431, 206] on div "No Crew Planned Maint [GEOGRAPHIC_DATA] ([GEOGRAPHIC_DATA]) No Crew No Crew Pla…" at bounding box center [480, 125] width 748 height 185
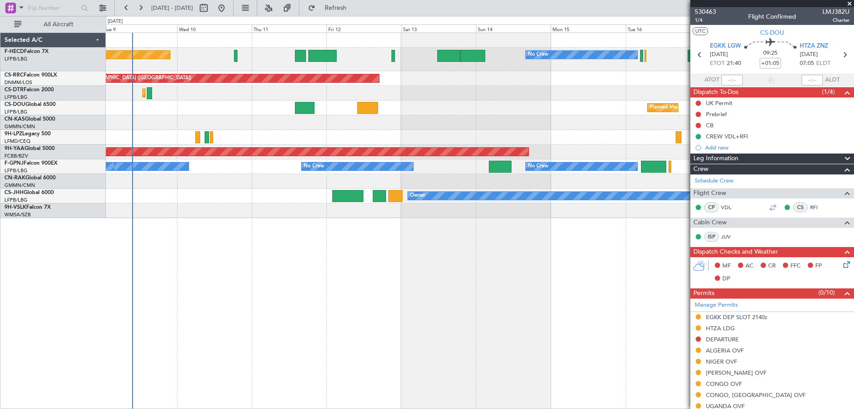
click at [368, 209] on div "No Crew Planned Maint [GEOGRAPHIC_DATA] ([GEOGRAPHIC_DATA]) No Crew No Crew Pla…" at bounding box center [480, 125] width 748 height 185
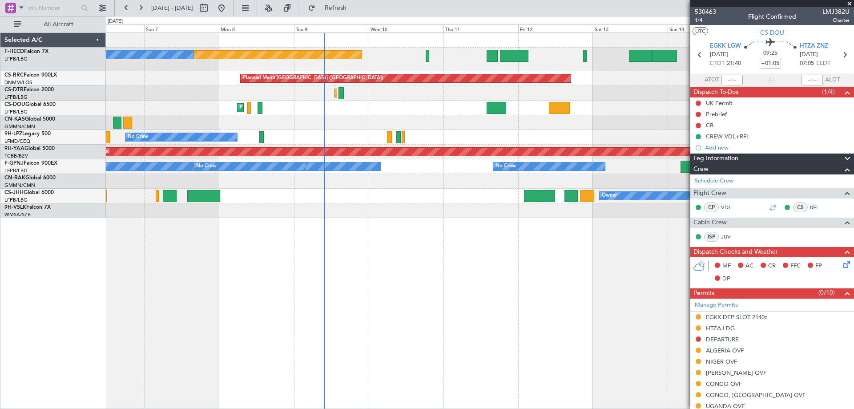
click at [406, 219] on div "No Crew Planned Maint [GEOGRAPHIC_DATA] ([GEOGRAPHIC_DATA]) No Crew Planned Mai…" at bounding box center [480, 220] width 748 height 376
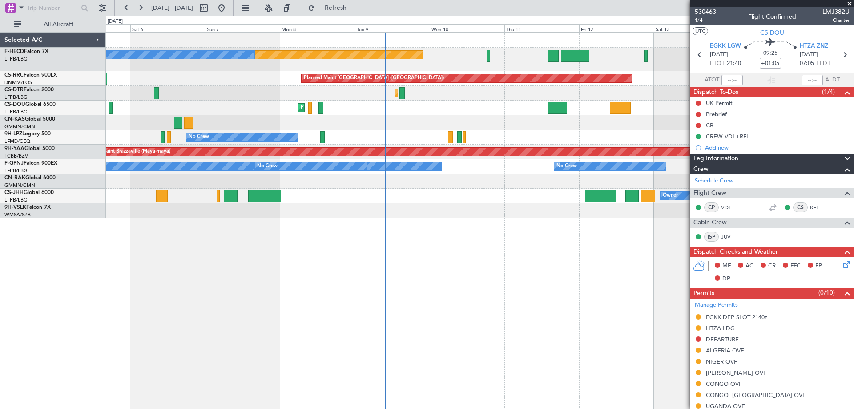
click at [456, 221] on div "No Crew Planned Maint [GEOGRAPHIC_DATA] ([GEOGRAPHIC_DATA]) No Crew Planned Mai…" at bounding box center [480, 220] width 748 height 376
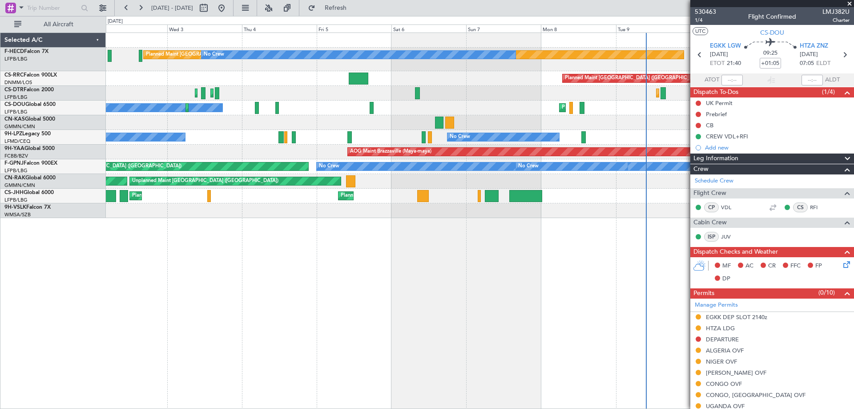
click at [409, 194] on div "Planned Maint [GEOGRAPHIC_DATA] ([GEOGRAPHIC_DATA]) No Crew No Crew No Crew Pla…" at bounding box center [480, 125] width 748 height 185
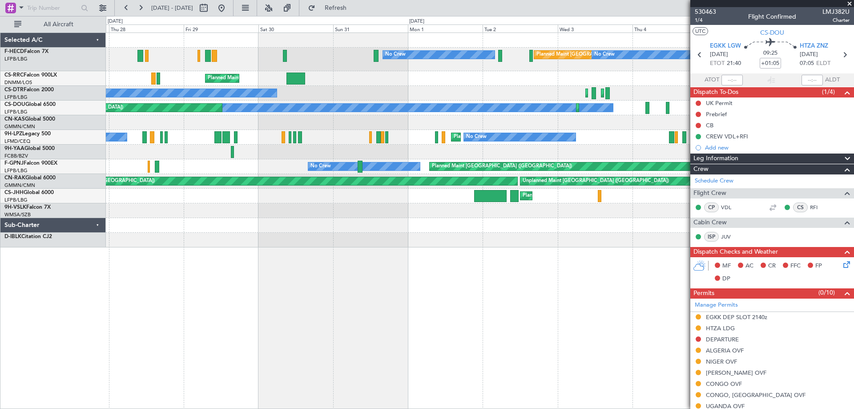
click at [633, 229] on div "No Crew Planned Maint [GEOGRAPHIC_DATA] ([GEOGRAPHIC_DATA]) No Crew Planned Mai…" at bounding box center [480, 140] width 748 height 214
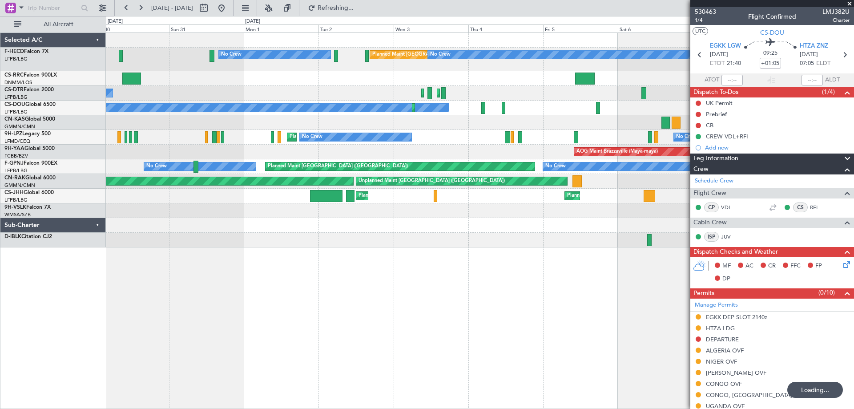
click at [153, 207] on div at bounding box center [480, 210] width 748 height 15
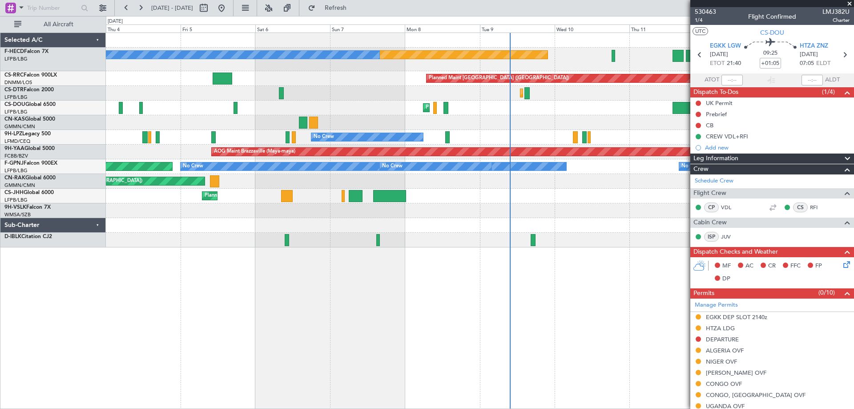
click at [360, 180] on div "Unplanned Maint [GEOGRAPHIC_DATA] ([GEOGRAPHIC_DATA]) Planned Maint [GEOGRAPHIC…" at bounding box center [480, 181] width 748 height 15
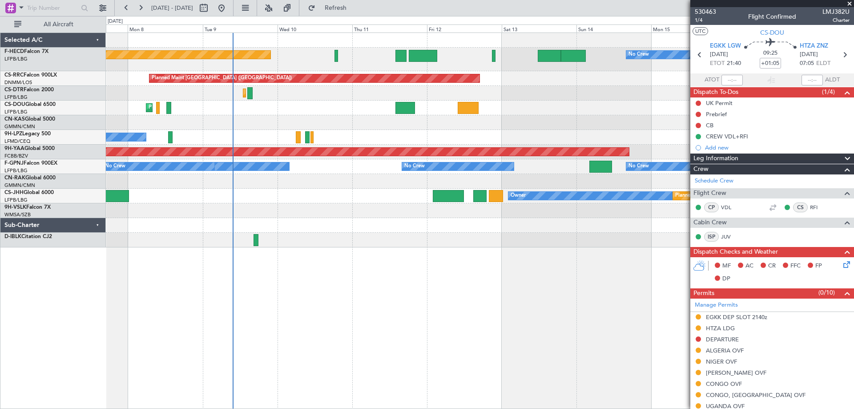
click at [338, 196] on div "Owner Planned Maint [GEOGRAPHIC_DATA] ([GEOGRAPHIC_DATA]) Planned Maint [GEOGRA…" at bounding box center [480, 196] width 748 height 15
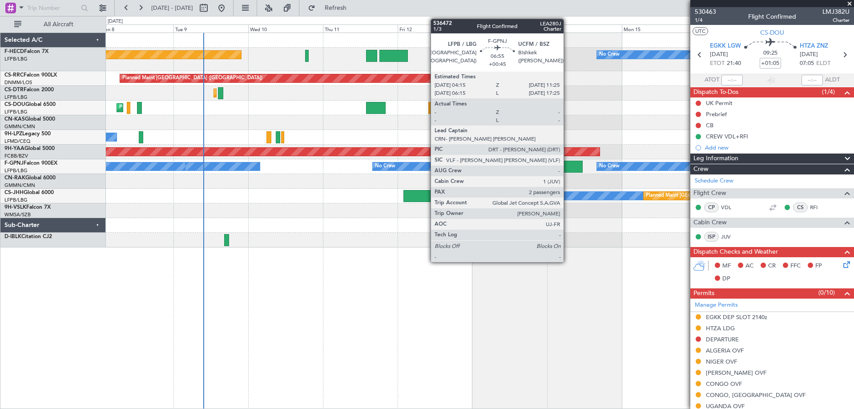
click at [568, 168] on div at bounding box center [571, 167] width 23 height 12
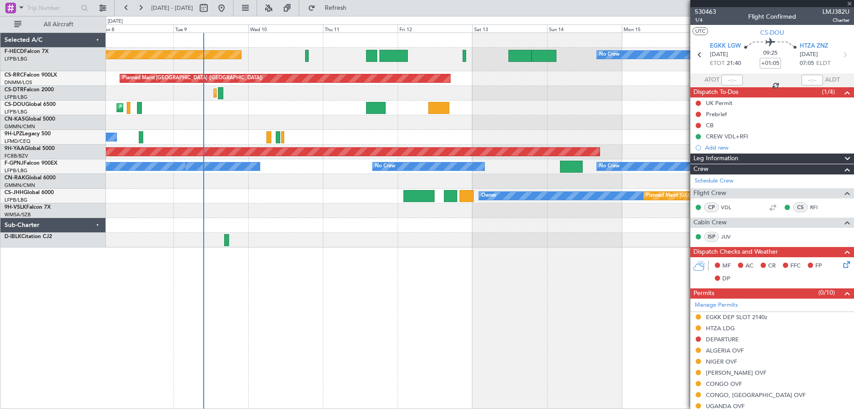
type input "+00:45"
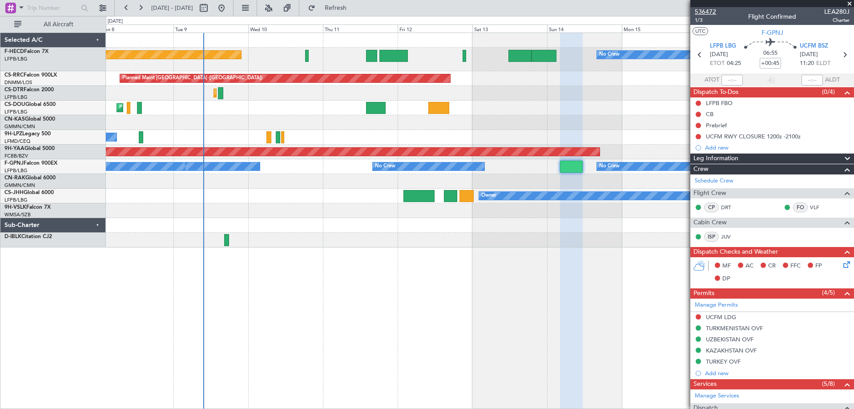
click at [713, 10] on span "536472" at bounding box center [705, 11] width 21 height 9
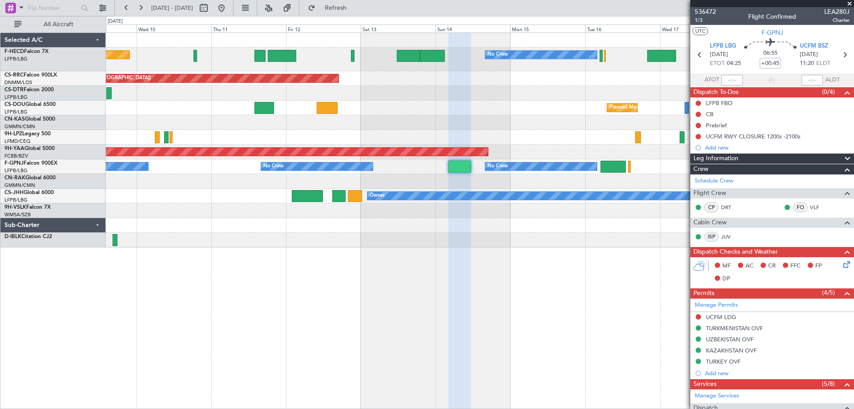
click at [511, 140] on div "No Crew Planned Maint [GEOGRAPHIC_DATA] ([GEOGRAPHIC_DATA]) No Crew No Crew Pla…" at bounding box center [480, 140] width 748 height 214
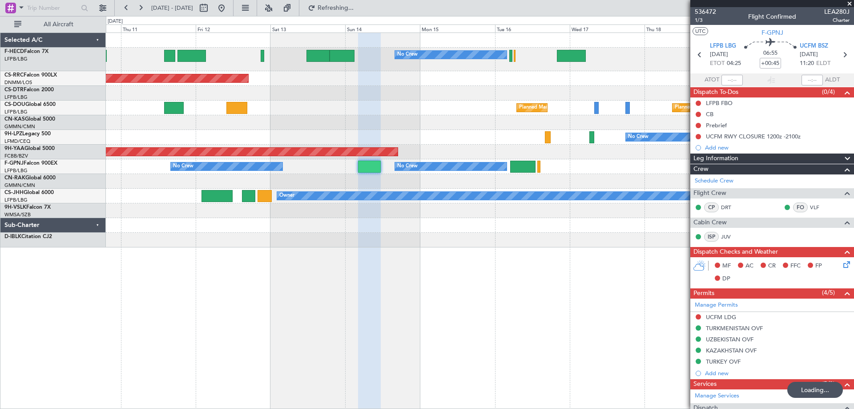
click at [497, 121] on div "No Crew No Crew Planned Maint [GEOGRAPHIC_DATA] ([GEOGRAPHIC_DATA]) Planned Mai…" at bounding box center [480, 140] width 748 height 214
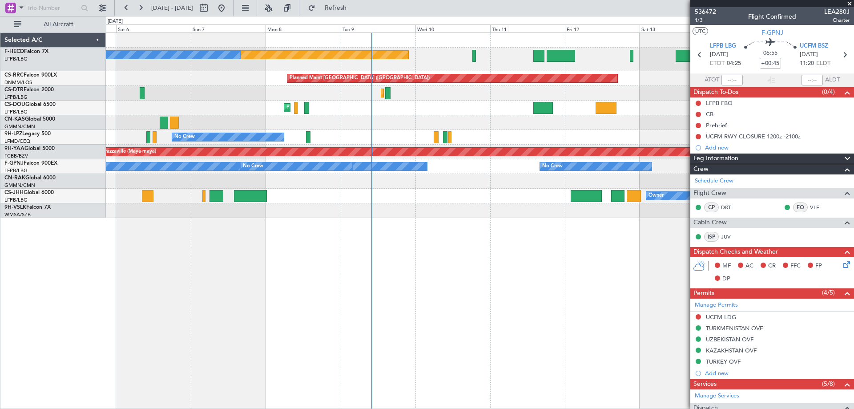
click at [630, 64] on div "No Crew Planned Maint [GEOGRAPHIC_DATA] ([GEOGRAPHIC_DATA]) No Crew Planned Mai…" at bounding box center [480, 125] width 748 height 185
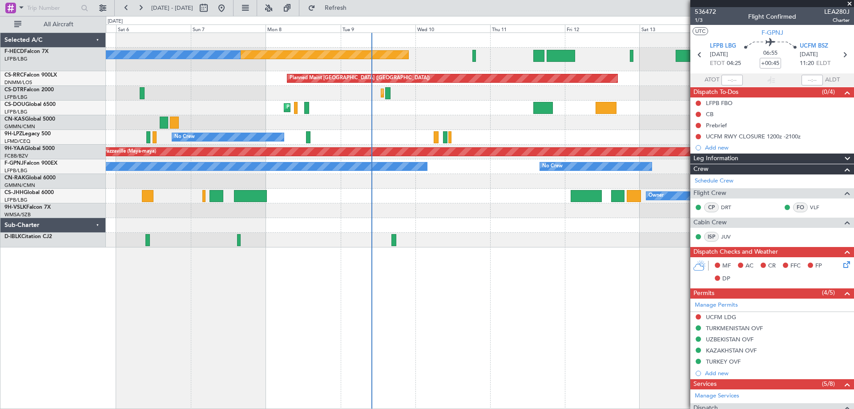
click at [852, 1] on span at bounding box center [849, 4] width 9 height 8
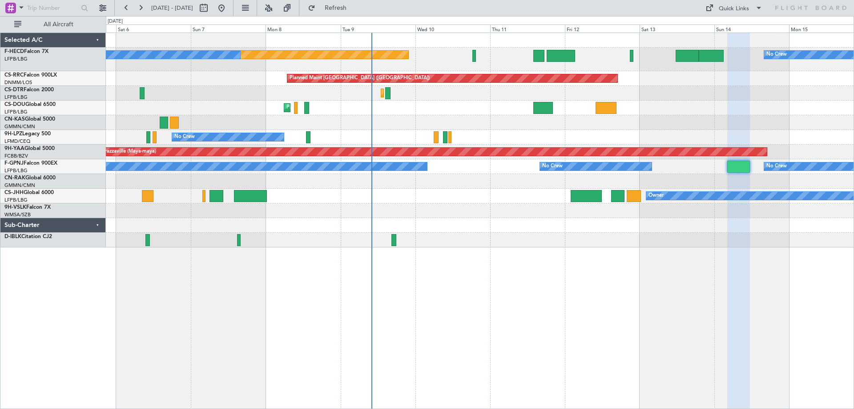
type input "0"
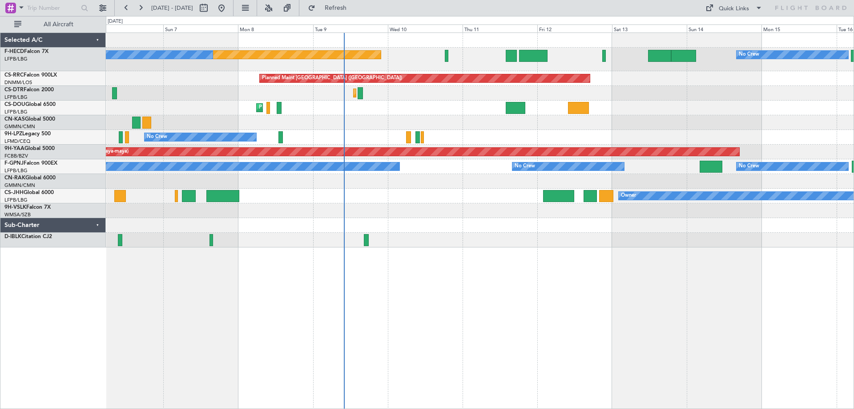
click at [385, 100] on div "Planned Maint [GEOGRAPHIC_DATA] ([GEOGRAPHIC_DATA]) No Crew No Crew Planned Mai…" at bounding box center [480, 140] width 748 height 214
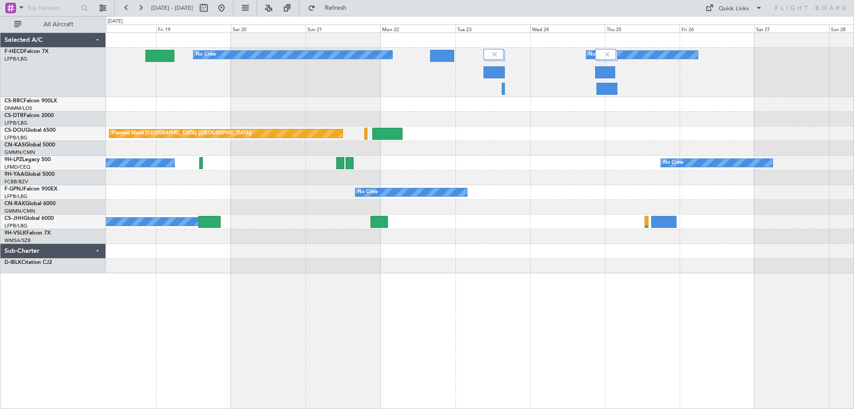
click at [209, 79] on div "No Crew No Crew No Crew Planned Maint [GEOGRAPHIC_DATA] ([GEOGRAPHIC_DATA]) Pla…" at bounding box center [480, 153] width 748 height 240
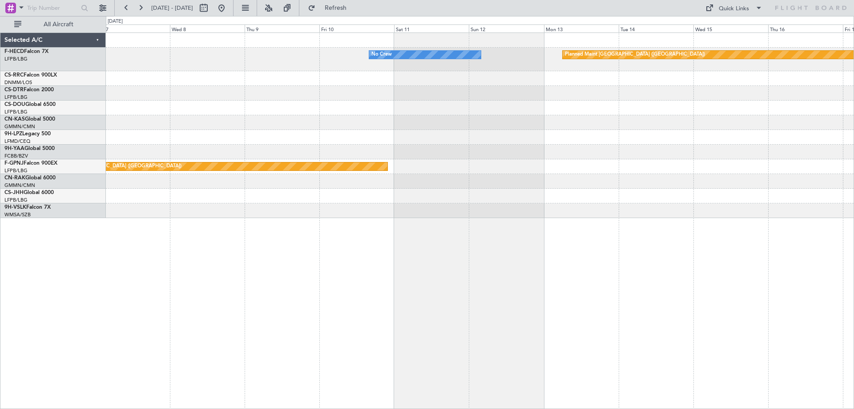
click at [196, 32] on div "No Crew Planned Maint [GEOGRAPHIC_DATA] ([GEOGRAPHIC_DATA]) Planned Maint [GEOG…" at bounding box center [427, 212] width 854 height 393
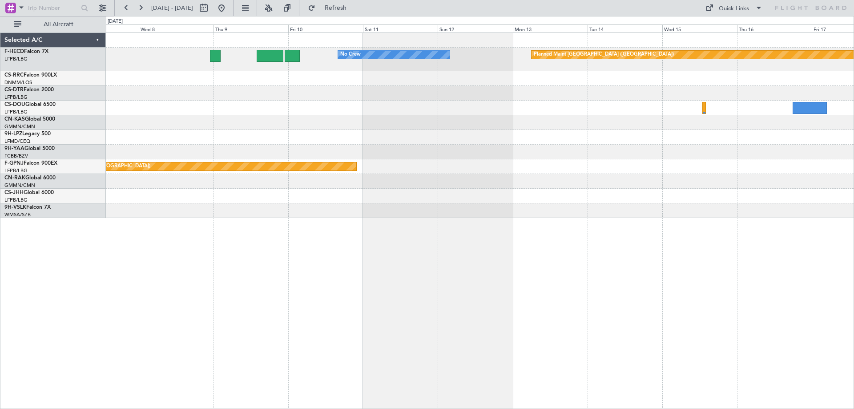
click at [498, 255] on div "No Crew Planned Maint [GEOGRAPHIC_DATA] ([GEOGRAPHIC_DATA]) Planned Maint [GEOG…" at bounding box center [480, 220] width 748 height 376
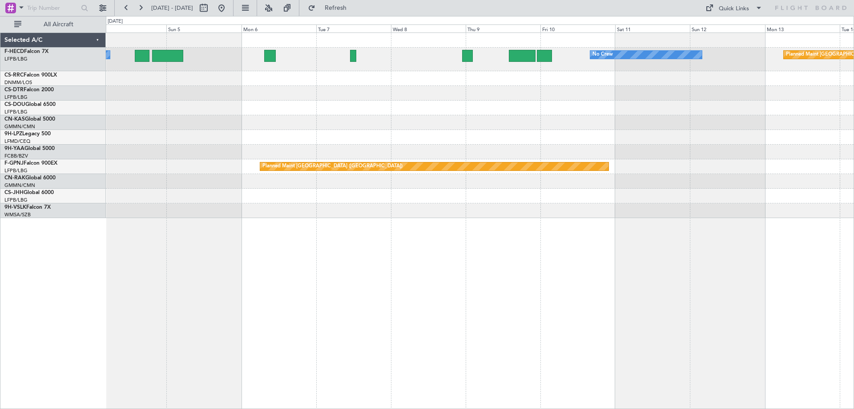
click at [542, 244] on div "No Crew Planned Maint [GEOGRAPHIC_DATA] ([GEOGRAPHIC_DATA]) No Crew Planned Mai…" at bounding box center [480, 220] width 748 height 376
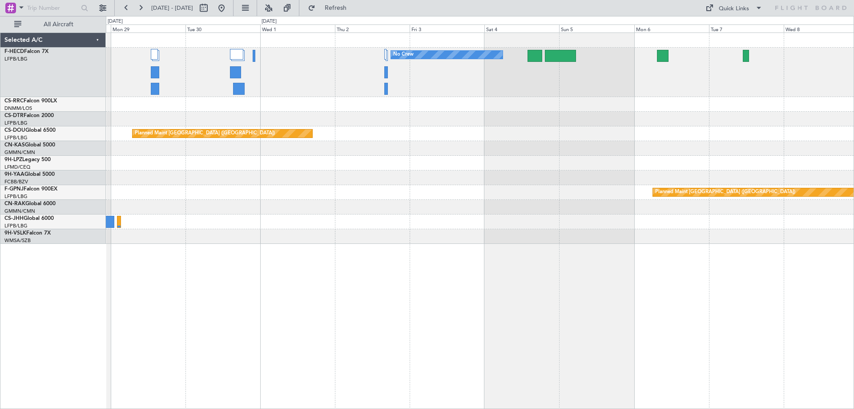
click at [631, 254] on div "No Crew No Crew Planned Maint [GEOGRAPHIC_DATA] ([GEOGRAPHIC_DATA]) No Crew Pla…" at bounding box center [480, 220] width 748 height 376
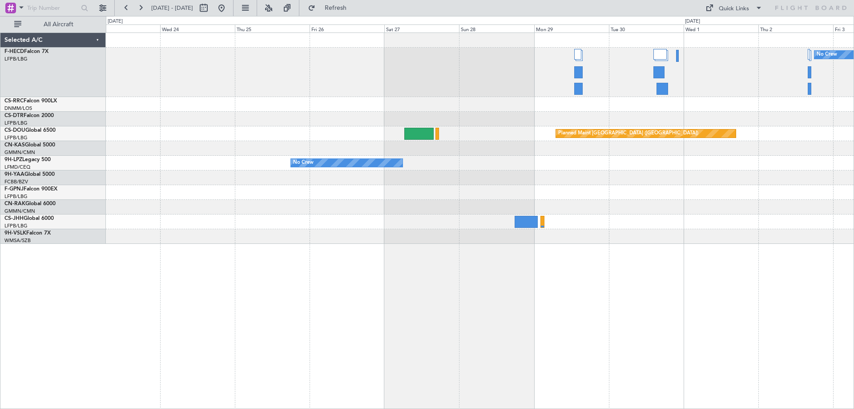
click at [721, 255] on div "No Crew No Crew Planned Maint [GEOGRAPHIC_DATA] ([GEOGRAPHIC_DATA]) Planned Mai…" at bounding box center [480, 220] width 748 height 376
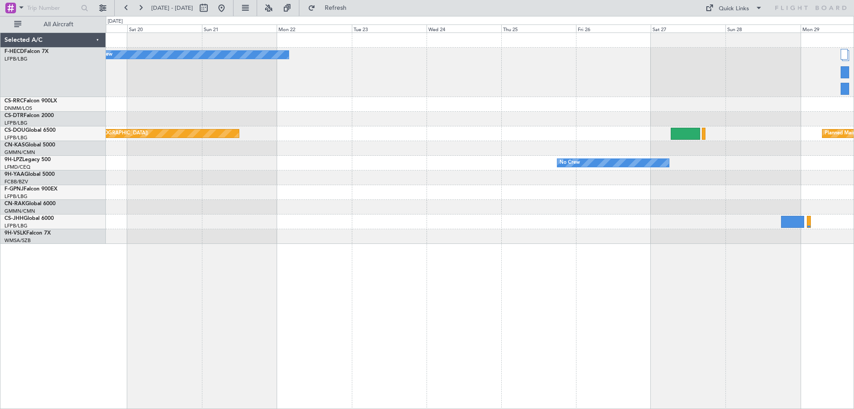
click at [618, 246] on div "No Crew Planned Maint [GEOGRAPHIC_DATA] ([GEOGRAPHIC_DATA]) Planned Maint [GEOG…" at bounding box center [480, 220] width 748 height 376
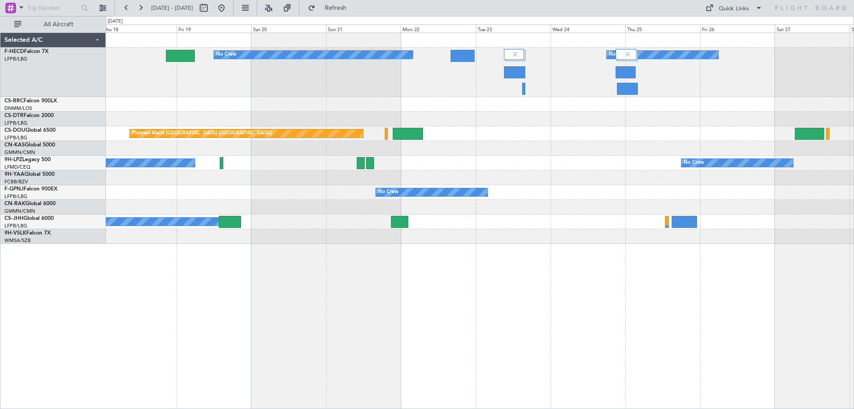
click at [429, 166] on div "No Crew No Crew No Crew Planned Maint [GEOGRAPHIC_DATA] ([GEOGRAPHIC_DATA]) Pla…" at bounding box center [480, 138] width 748 height 211
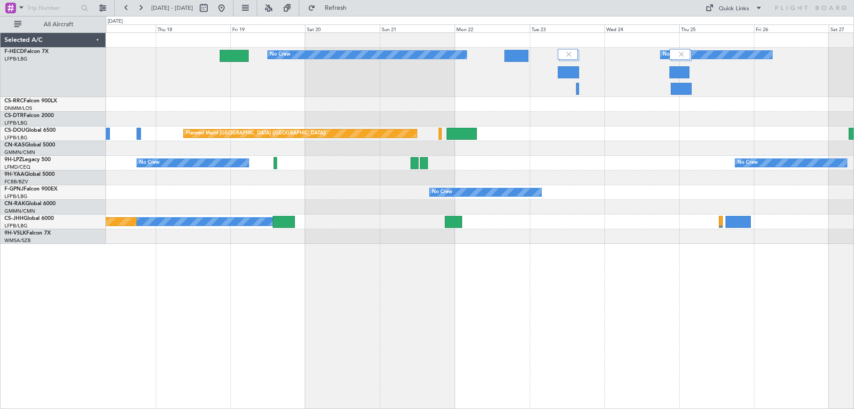
click at [328, 286] on div "No Crew No Crew No Crew Planned Maint [GEOGRAPHIC_DATA] ([GEOGRAPHIC_DATA]) Pla…" at bounding box center [480, 220] width 748 height 376
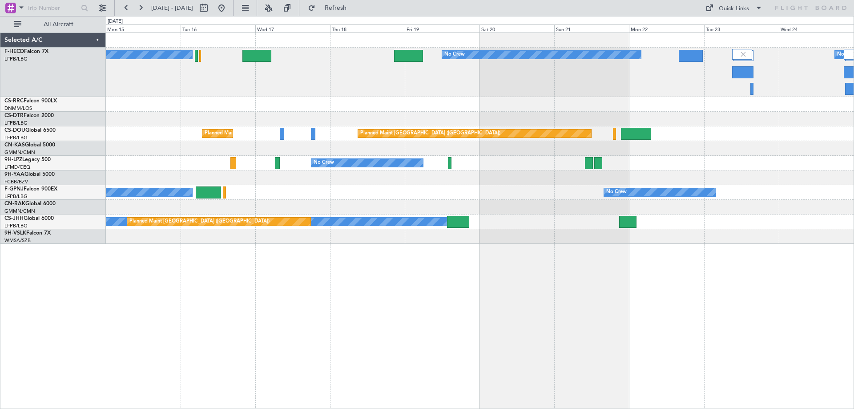
click at [422, 169] on div "No Crew No Crew No Crew Planned Maint [GEOGRAPHIC_DATA] ([GEOGRAPHIC_DATA]) Pla…" at bounding box center [480, 138] width 748 height 211
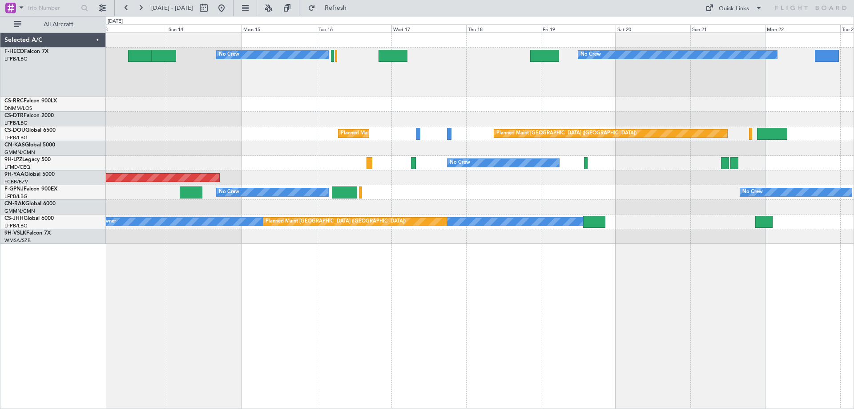
click at [431, 115] on div "No Crew No Crew No Crew Planned Maint [GEOGRAPHIC_DATA] ([GEOGRAPHIC_DATA]) Pla…" at bounding box center [480, 138] width 748 height 211
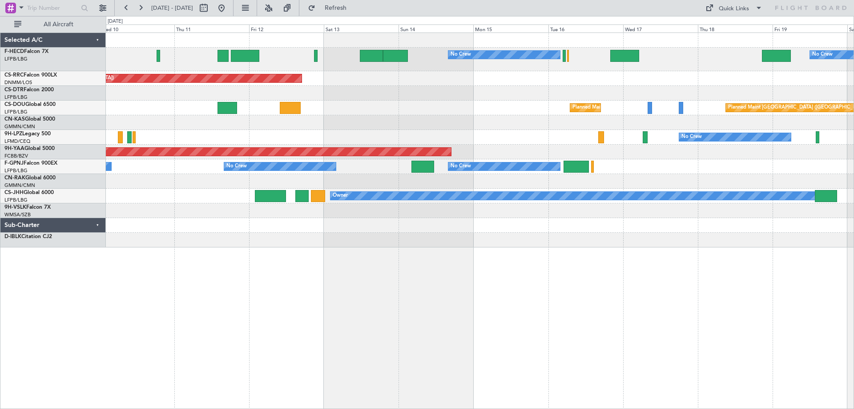
click at [319, 89] on div "Planned Maint Mugla ([GEOGRAPHIC_DATA])" at bounding box center [480, 93] width 748 height 15
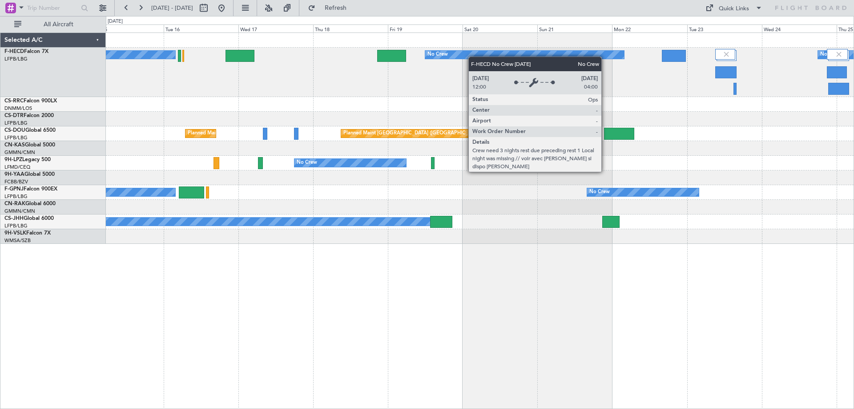
click at [369, 45] on div "No Crew No Crew No Crew Planned Maint [GEOGRAPHIC_DATA] ([GEOGRAPHIC_DATA]) Pla…" at bounding box center [480, 138] width 748 height 211
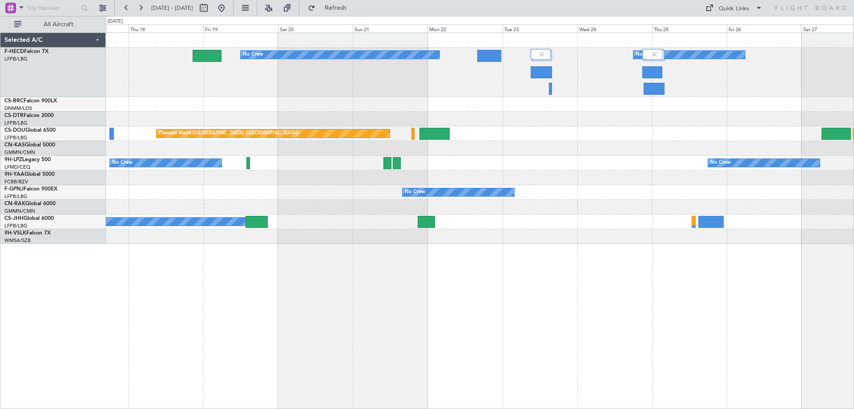
click at [371, 103] on div "No Crew No Crew No Crew Planned Maint [GEOGRAPHIC_DATA] ([GEOGRAPHIC_DATA]) Pla…" at bounding box center [480, 138] width 748 height 211
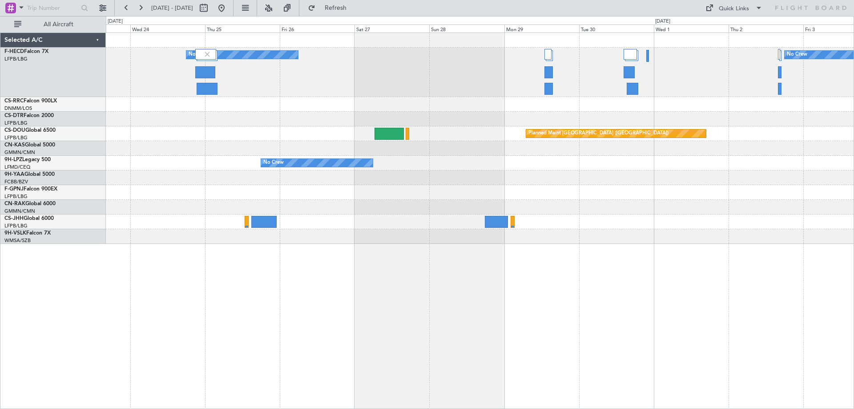
click at [211, 136] on div "No Crew No Crew No Crew Planned Maint [GEOGRAPHIC_DATA] ([GEOGRAPHIC_DATA]) Pla…" at bounding box center [480, 138] width 748 height 211
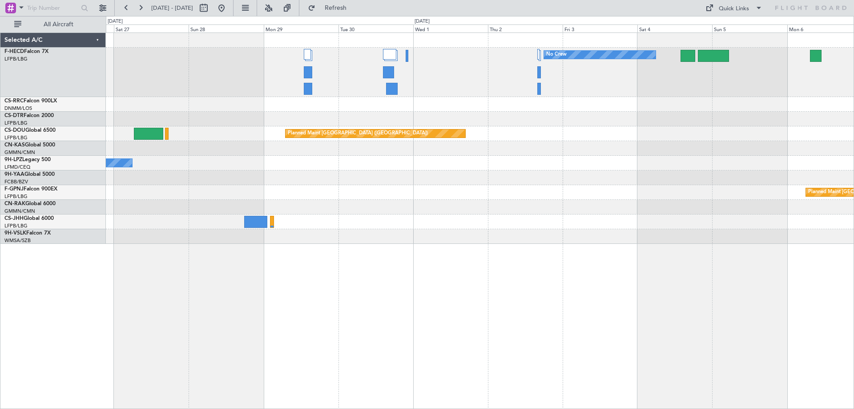
click at [227, 174] on div "No Crew No Crew Planned Maint [GEOGRAPHIC_DATA] ([GEOGRAPHIC_DATA]) No Crew Pla…" at bounding box center [480, 138] width 748 height 211
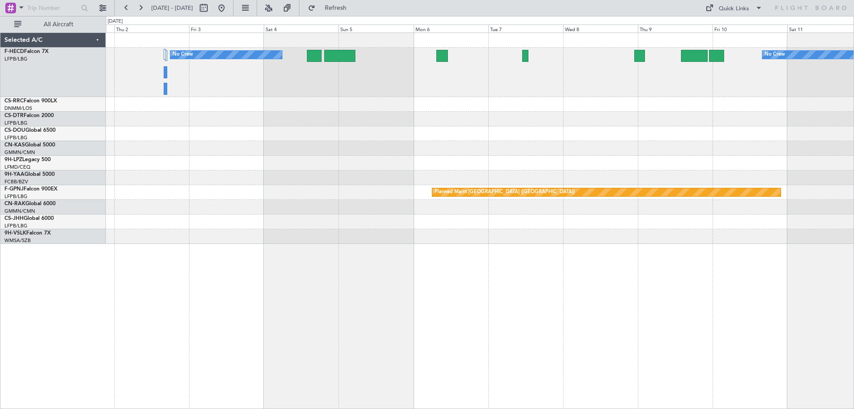
click at [48, 131] on div "No Crew No Crew Planned Maint [GEOGRAPHIC_DATA] ([GEOGRAPHIC_DATA]) Planned Mai…" at bounding box center [427, 212] width 854 height 393
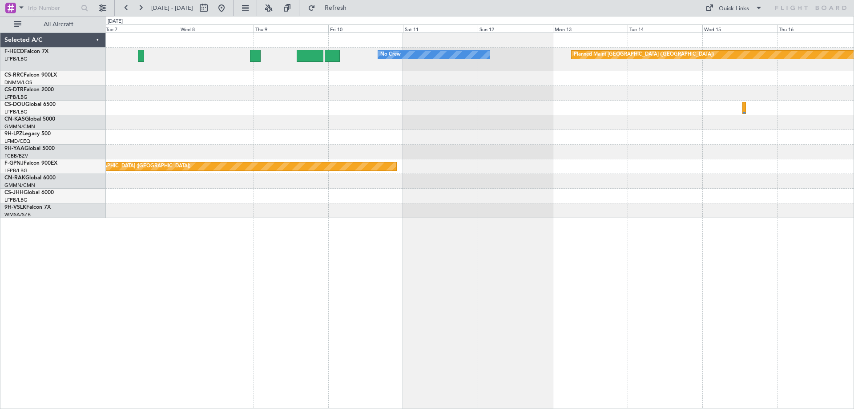
click at [258, 64] on div "No Crew Planned Maint [GEOGRAPHIC_DATA] ([GEOGRAPHIC_DATA]) Planned Maint [GEOG…" at bounding box center [480, 125] width 748 height 185
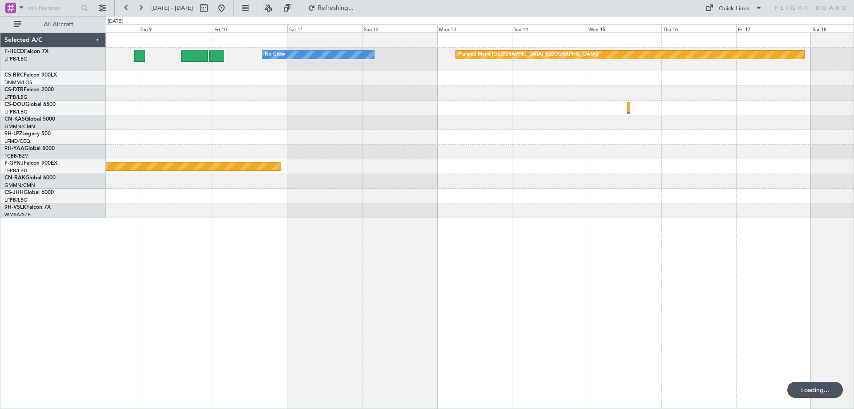
click at [286, 95] on div at bounding box center [480, 93] width 748 height 15
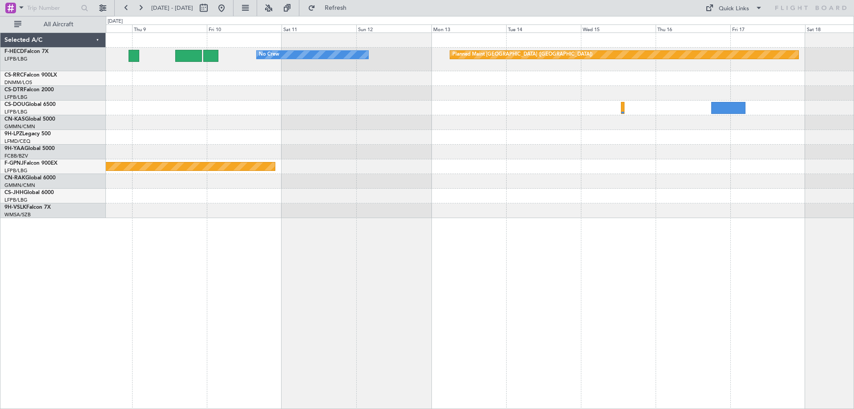
click at [288, 171] on div "Planned Maint [GEOGRAPHIC_DATA] ([GEOGRAPHIC_DATA]) No Crew Planned Maint [GEOG…" at bounding box center [480, 125] width 748 height 185
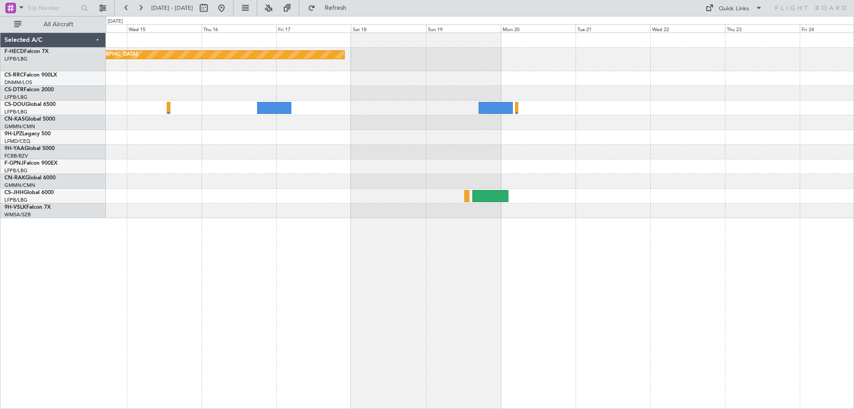
click at [233, 85] on div "Planned Maint [GEOGRAPHIC_DATA] ([GEOGRAPHIC_DATA])" at bounding box center [480, 125] width 748 height 185
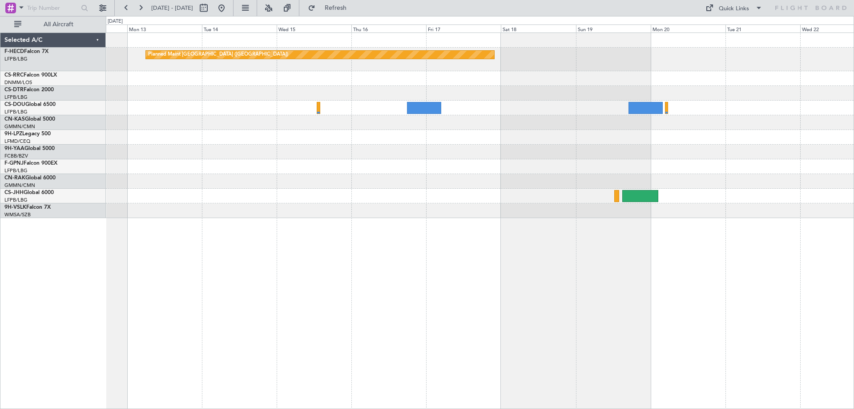
click at [390, 126] on div "Planned Maint [GEOGRAPHIC_DATA] ([GEOGRAPHIC_DATA]) No Crew Planned Maint [GEOG…" at bounding box center [480, 125] width 748 height 185
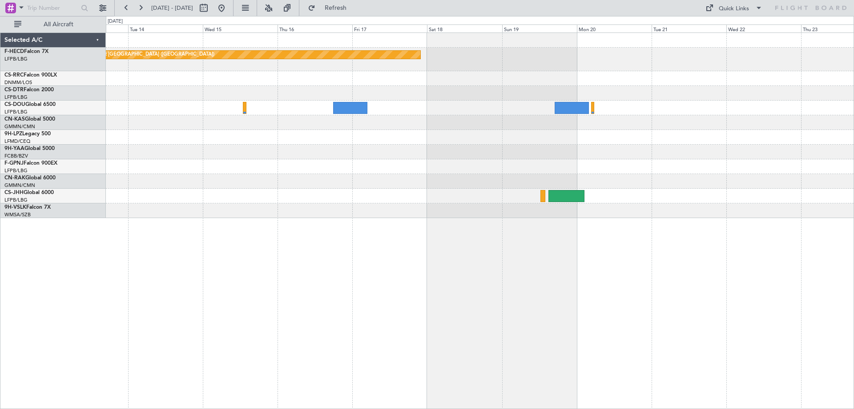
click at [255, 74] on div at bounding box center [480, 78] width 748 height 15
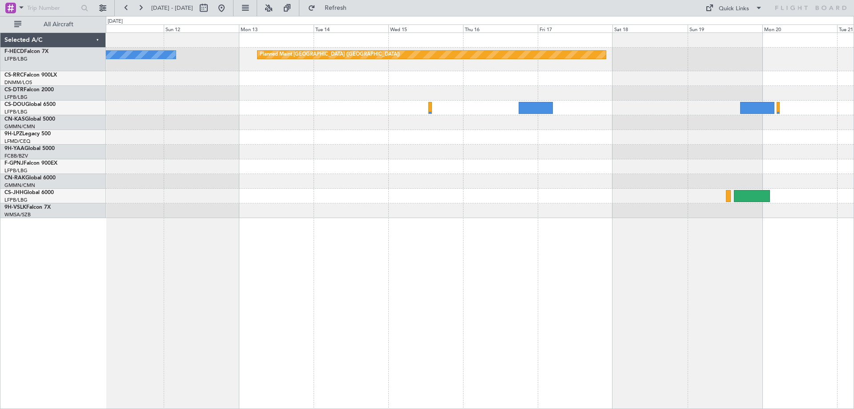
click at [360, 216] on div "Planned Maint [GEOGRAPHIC_DATA] ([GEOGRAPHIC_DATA]) No Crew Planned Maint [GEOG…" at bounding box center [480, 125] width 748 height 185
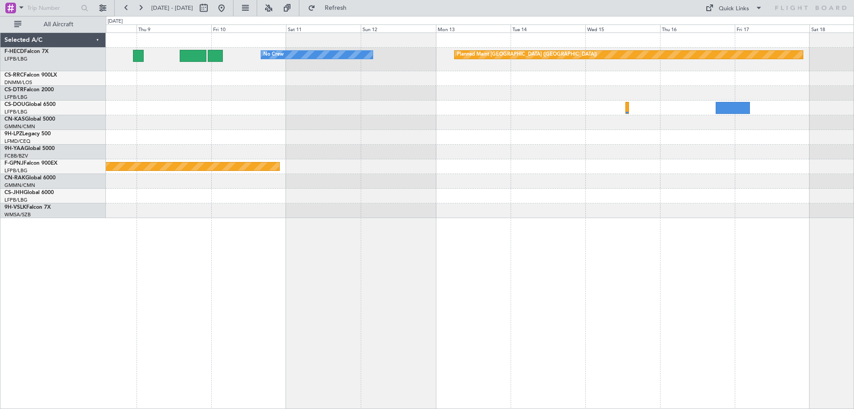
click at [689, 243] on div "Planned Maint [GEOGRAPHIC_DATA] ([GEOGRAPHIC_DATA]) No Crew Planned Maint [GEOG…" at bounding box center [480, 220] width 748 height 376
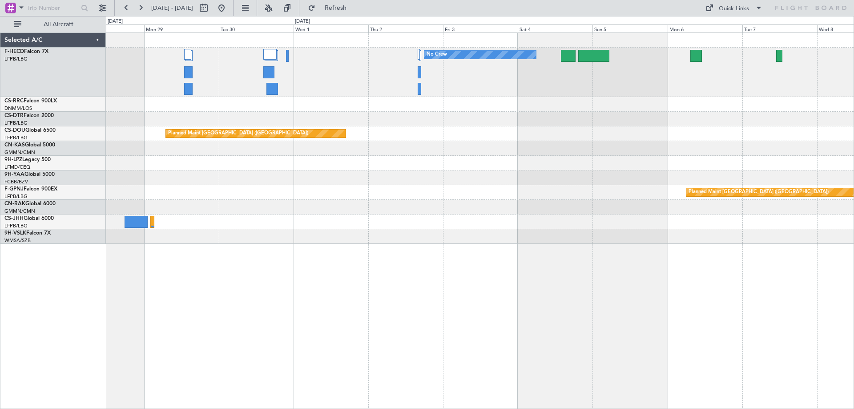
click at [627, 248] on div "No Crew No Crew No Crew Planned Maint [GEOGRAPHIC_DATA] ([GEOGRAPHIC_DATA]) No …" at bounding box center [480, 220] width 748 height 376
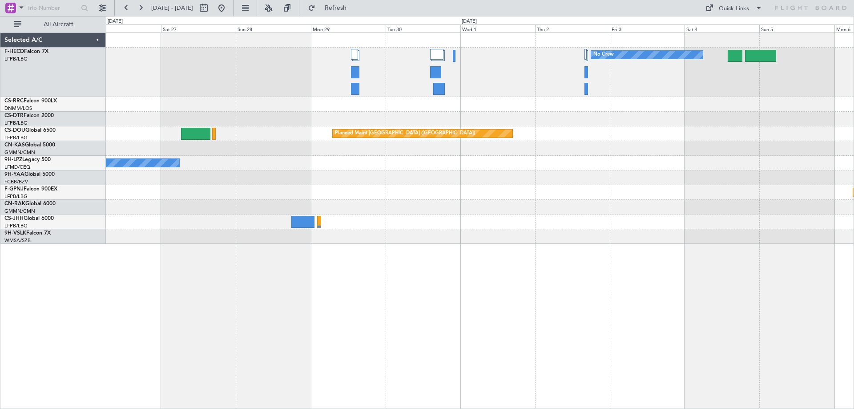
click at [652, 249] on div "No Crew No Crew Planned Maint [GEOGRAPHIC_DATA] ([GEOGRAPHIC_DATA]) No Crew Pla…" at bounding box center [480, 220] width 748 height 376
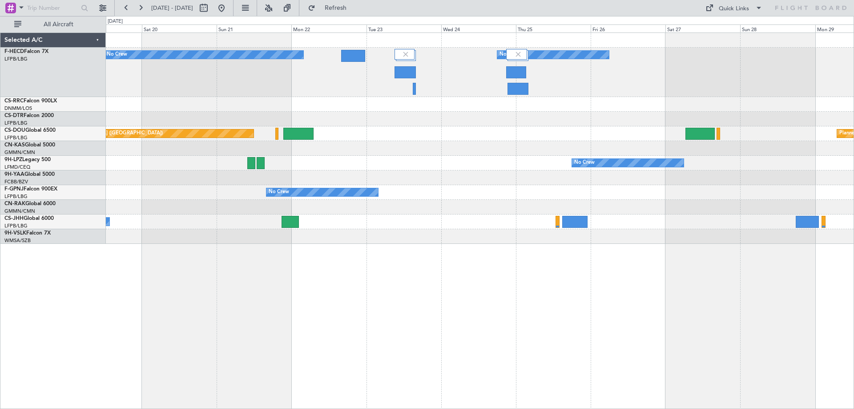
click at [620, 250] on div "No Crew No Crew Planned Maint [GEOGRAPHIC_DATA] ([GEOGRAPHIC_DATA]) Planned Mai…" at bounding box center [480, 220] width 748 height 376
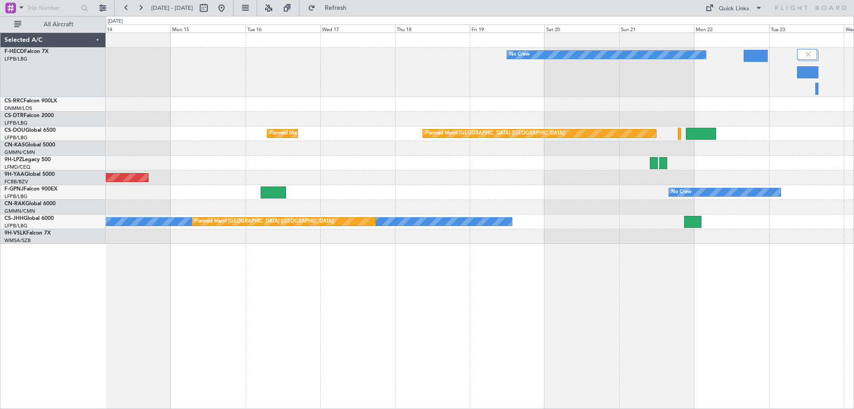
click at [631, 255] on div "No Crew No Crew Planned Maint [GEOGRAPHIC_DATA] ([GEOGRAPHIC_DATA]) Planned Mai…" at bounding box center [480, 220] width 748 height 376
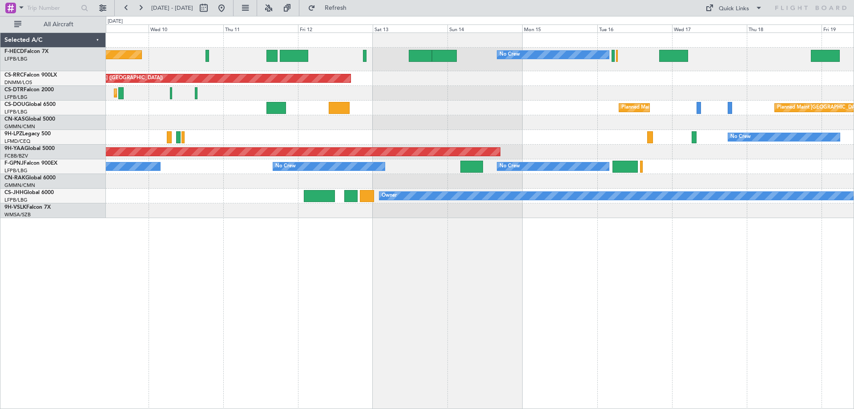
click at [340, 143] on div "No Crew No Crew" at bounding box center [480, 137] width 748 height 15
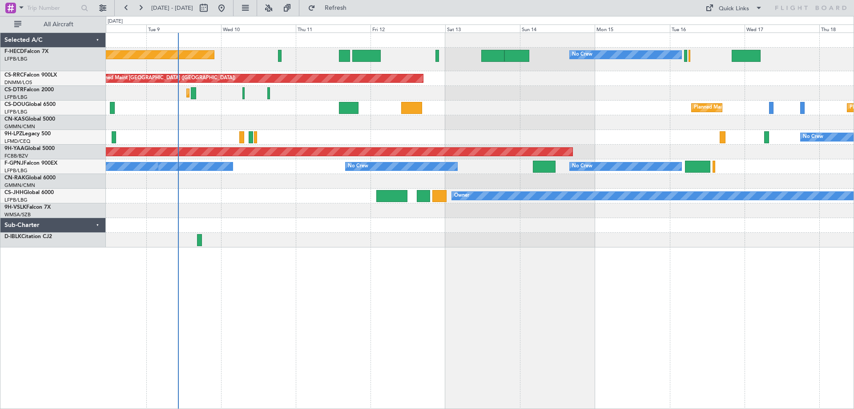
click at [373, 130] on div "Planned Maint [GEOGRAPHIC_DATA] ([GEOGRAPHIC_DATA]) No Crew No Crew No Crew Pla…" at bounding box center [480, 140] width 748 height 214
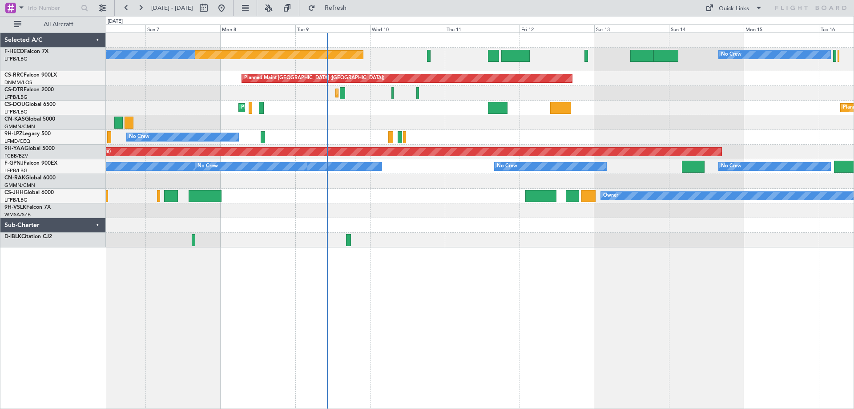
click at [436, 202] on div "Planned Maint [GEOGRAPHIC_DATA] ([GEOGRAPHIC_DATA]) No Crew No Crew Planned Mai…" at bounding box center [480, 140] width 748 height 214
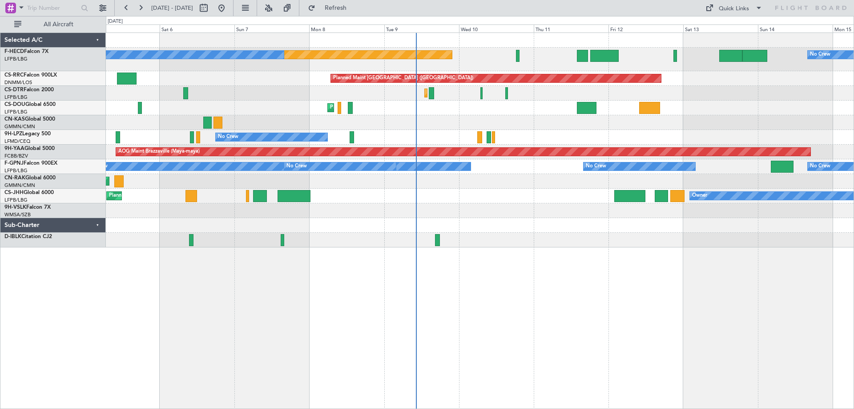
click at [439, 218] on div "Planned Maint [GEOGRAPHIC_DATA] ([GEOGRAPHIC_DATA]) No Crew No Crew Planned Mai…" at bounding box center [480, 140] width 748 height 214
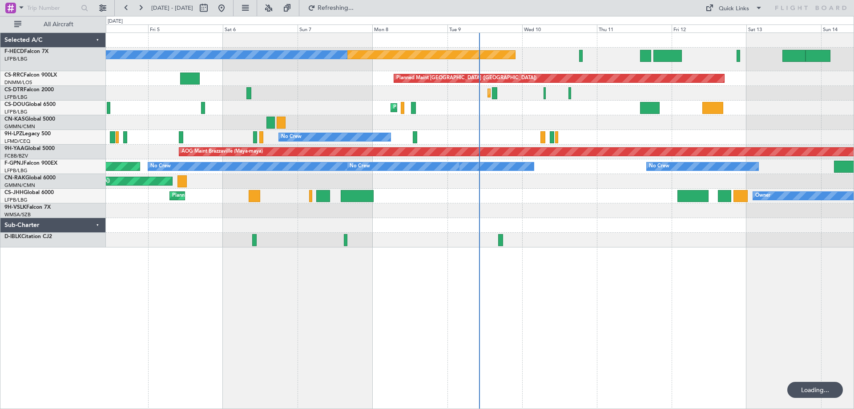
click at [478, 222] on div "Planned Maint [GEOGRAPHIC_DATA] ([GEOGRAPHIC_DATA]) No Crew No Crew No Crew Pla…" at bounding box center [480, 140] width 748 height 214
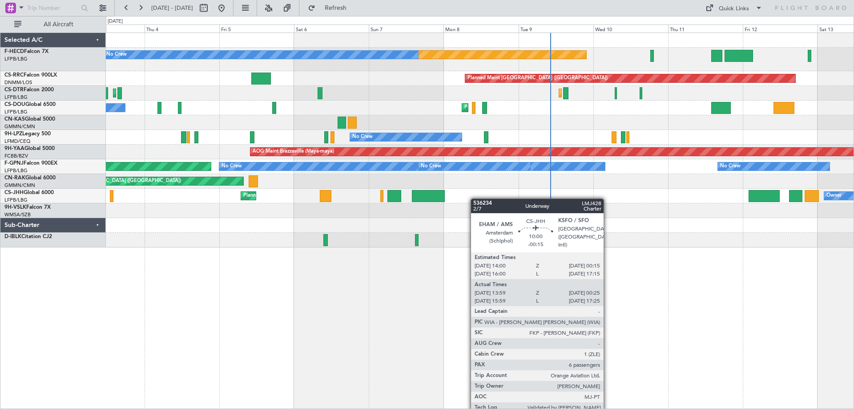
click at [313, 185] on div "Planned Maint [GEOGRAPHIC_DATA] ([GEOGRAPHIC_DATA]) No Crew No Crew No Crew Pla…" at bounding box center [480, 140] width 748 height 214
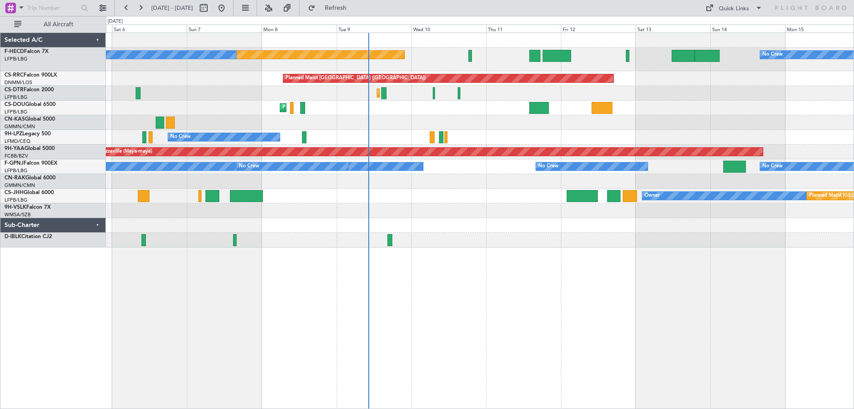
click at [386, 179] on div "Unplanned Maint [GEOGRAPHIC_DATA] ([GEOGRAPHIC_DATA])" at bounding box center [480, 181] width 748 height 15
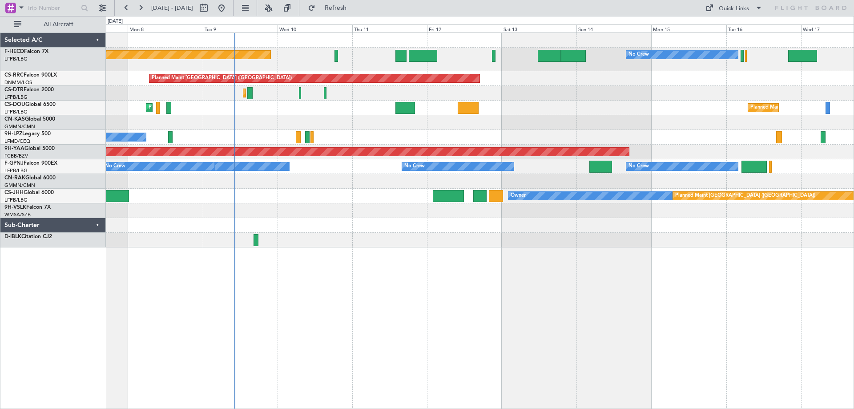
click at [277, 179] on div "Planned Maint [GEOGRAPHIC_DATA] ([GEOGRAPHIC_DATA]) No Crew No Crew No Crew Pla…" at bounding box center [480, 140] width 748 height 214
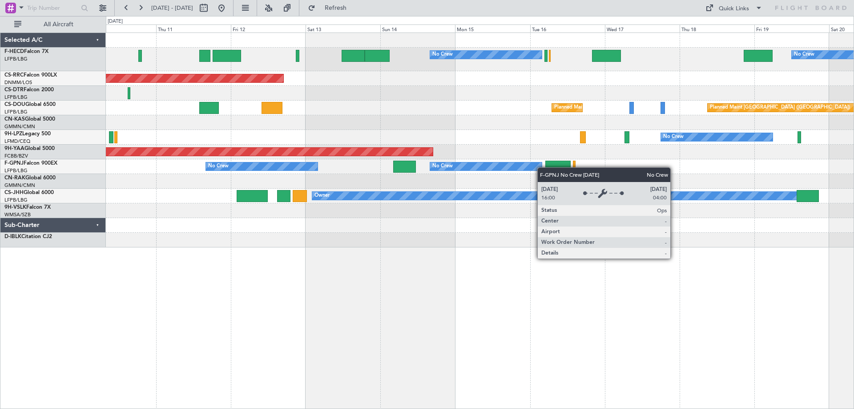
click at [524, 165] on div "No Crew No Crew Planned Maint [GEOGRAPHIC_DATA] ([GEOGRAPHIC_DATA]) Planned Mai…" at bounding box center [480, 140] width 748 height 214
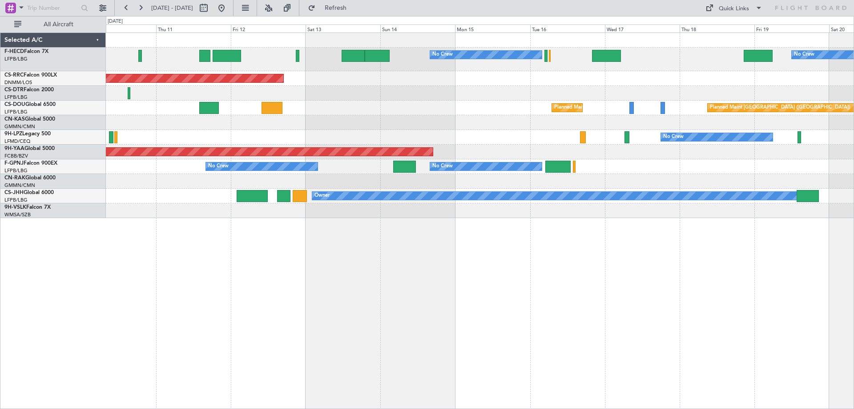
click at [481, 245] on div "No Crew No Crew Planned Maint [GEOGRAPHIC_DATA] ([GEOGRAPHIC_DATA]) Planned Mai…" at bounding box center [480, 220] width 748 height 376
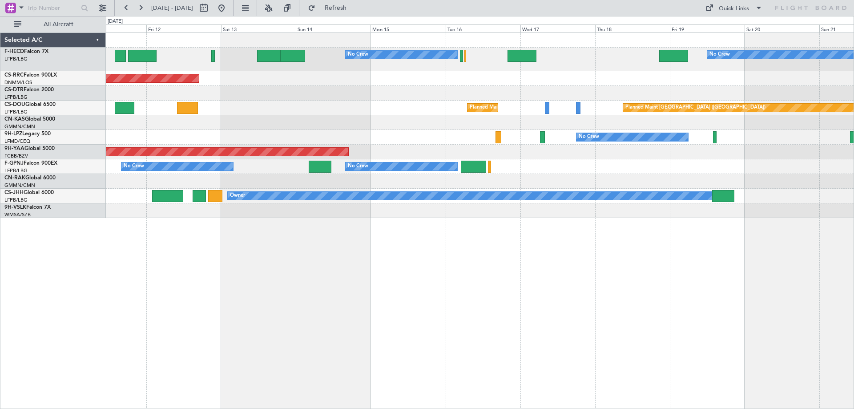
click at [507, 175] on div at bounding box center [480, 181] width 748 height 15
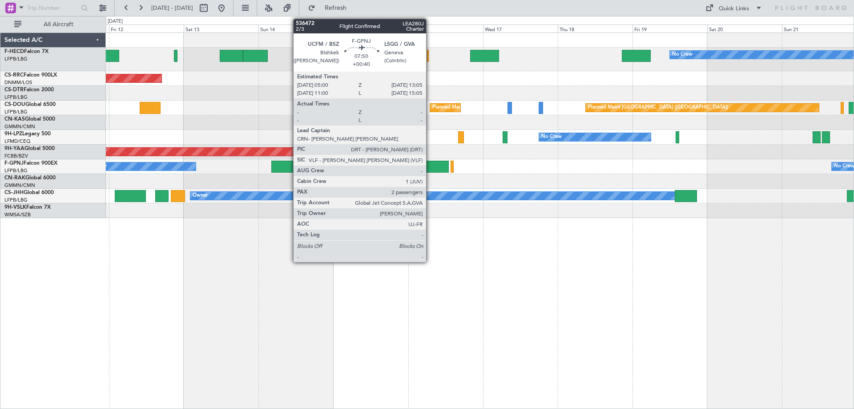
click at [430, 165] on div at bounding box center [435, 167] width 25 height 12
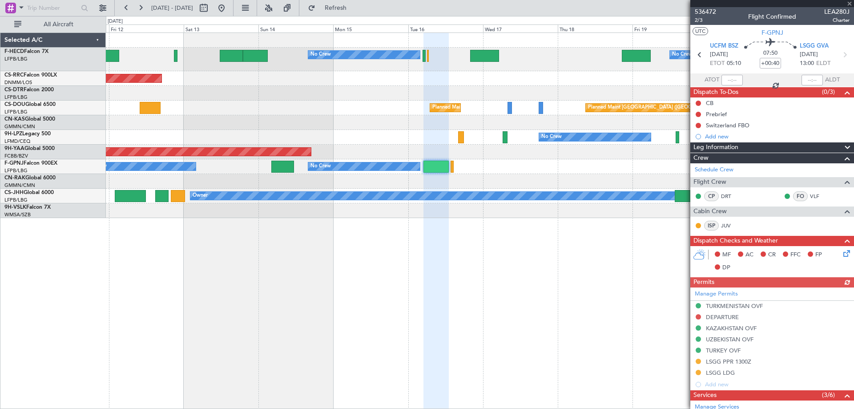
click at [707, 4] on div at bounding box center [772, 3] width 164 height 7
click at [707, 9] on span "536472" at bounding box center [705, 11] width 21 height 9
click at [707, 243] on fb-app "[DATE] - [DATE] Refresh Quick Links All Aircraft No Crew No Crew Planned Maint …" at bounding box center [427, 208] width 854 height 402
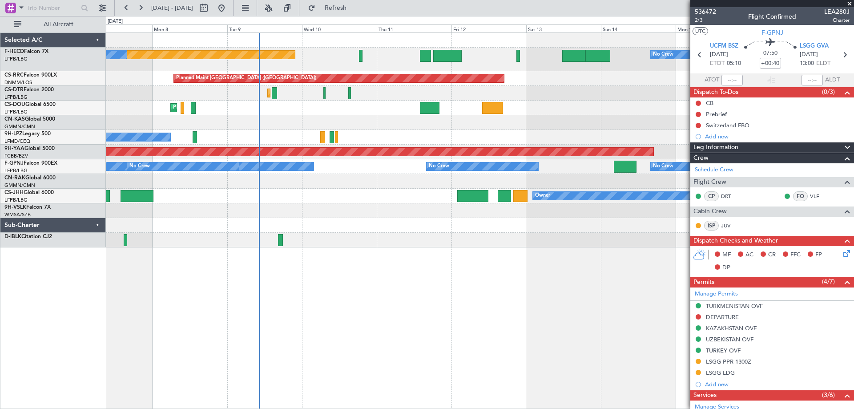
click at [539, 240] on div "No Crew Planned Maint [GEOGRAPHIC_DATA] ([GEOGRAPHIC_DATA]) No Crew No Crew Pla…" at bounding box center [480, 220] width 748 height 376
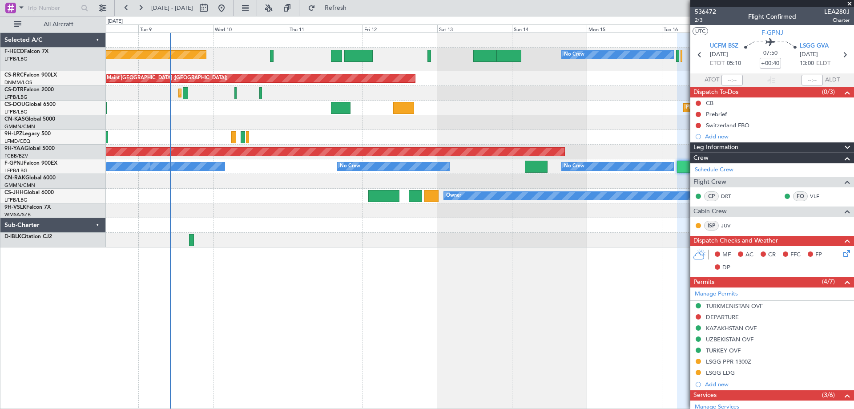
click at [340, 254] on div "No Crew Planned Maint [GEOGRAPHIC_DATA] ([GEOGRAPHIC_DATA]) No Crew No Crew Pla…" at bounding box center [480, 220] width 748 height 376
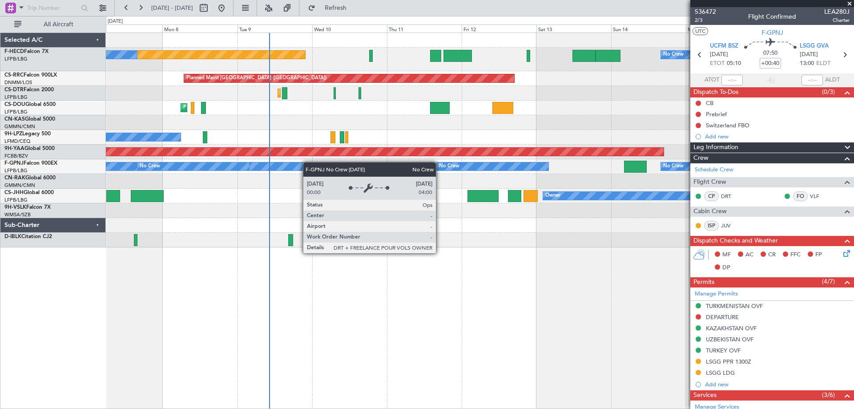
click at [316, 163] on div "No Crew Planned Maint [GEOGRAPHIC_DATA] ([GEOGRAPHIC_DATA]) No Crew No Crew Pla…" at bounding box center [480, 140] width 748 height 214
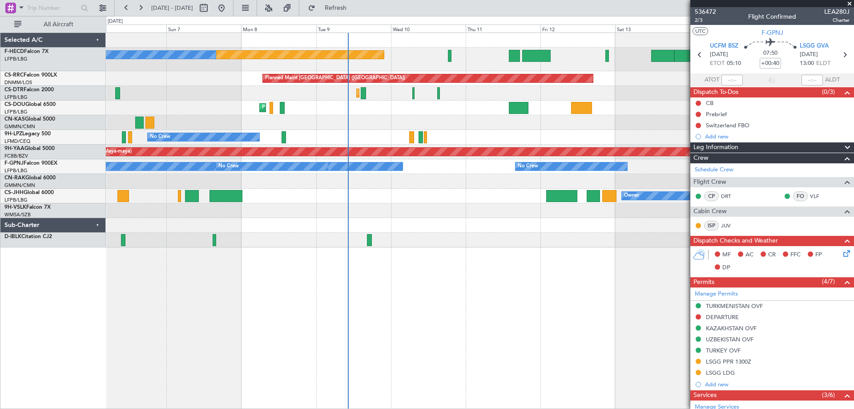
click at [306, 214] on div "No Crew Planned Maint [GEOGRAPHIC_DATA] ([GEOGRAPHIC_DATA]) No Crew Planned Mai…" at bounding box center [480, 140] width 748 height 214
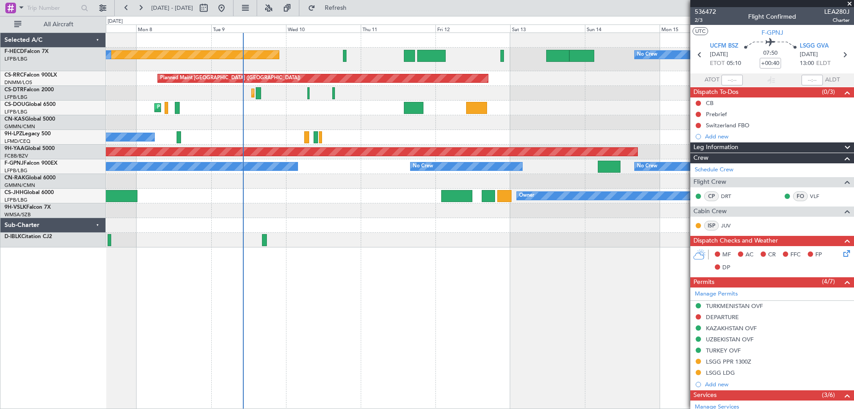
click at [365, 246] on div "Planned Maint [GEOGRAPHIC_DATA] ([GEOGRAPHIC_DATA]) No Crew No Crew No Crew Pla…" at bounding box center [480, 140] width 748 height 214
click at [229, 203] on div "Planned Maint [GEOGRAPHIC_DATA] ([GEOGRAPHIC_DATA]) No Crew No Crew No Crew Pla…" at bounding box center [480, 140] width 748 height 214
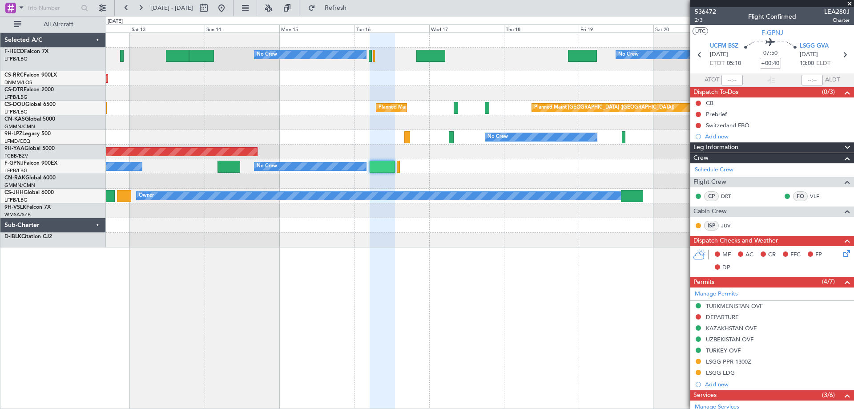
click at [222, 223] on div "No Crew No Crew No Crew Planned Maint [GEOGRAPHIC_DATA] ([GEOGRAPHIC_DATA]) Pla…" at bounding box center [480, 140] width 748 height 214
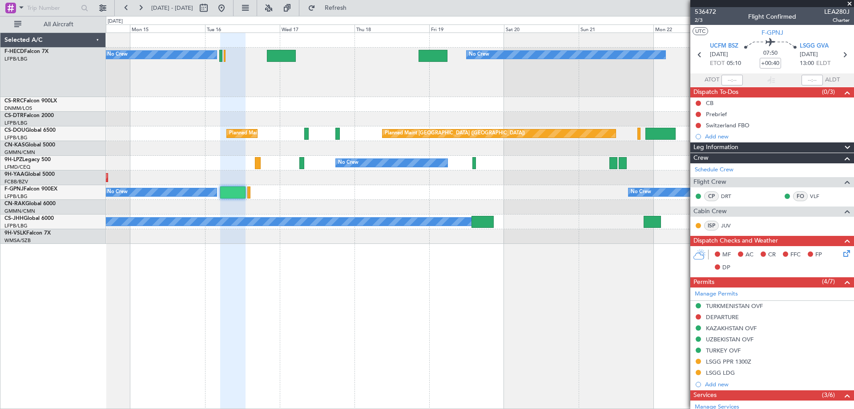
click at [407, 147] on div at bounding box center [480, 148] width 748 height 15
click at [460, 202] on div "No Crew No Crew No Crew Planned Maint [GEOGRAPHIC_DATA] ([GEOGRAPHIC_DATA]) Pla…" at bounding box center [480, 138] width 748 height 211
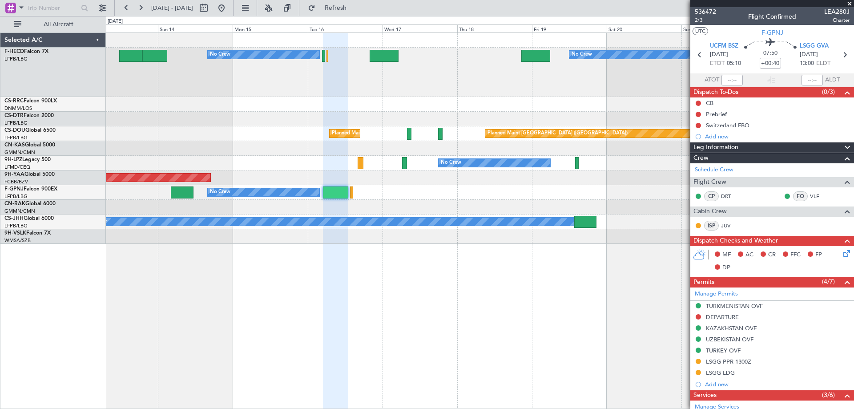
click at [502, 211] on div "No Crew No Crew No Crew Planned Maint [GEOGRAPHIC_DATA] ([GEOGRAPHIC_DATA]) Pla…" at bounding box center [480, 138] width 748 height 211
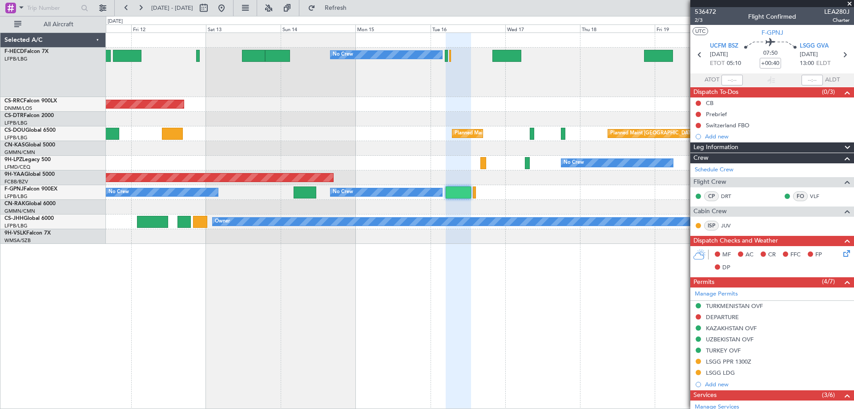
click at [472, 290] on div "No Crew No Crew Planned Maint [GEOGRAPHIC_DATA] ([GEOGRAPHIC_DATA]) Planned Mai…" at bounding box center [480, 220] width 748 height 376
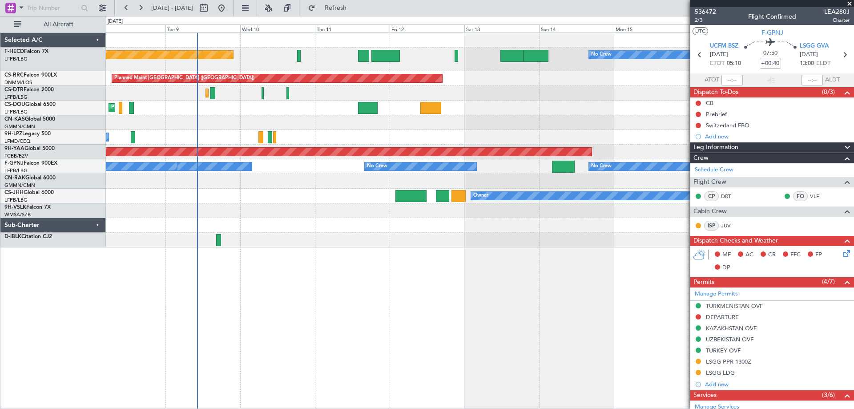
click at [270, 298] on div "No Crew Planned Maint [GEOGRAPHIC_DATA] ([GEOGRAPHIC_DATA]) No Crew No Crew Pla…" at bounding box center [480, 220] width 748 height 376
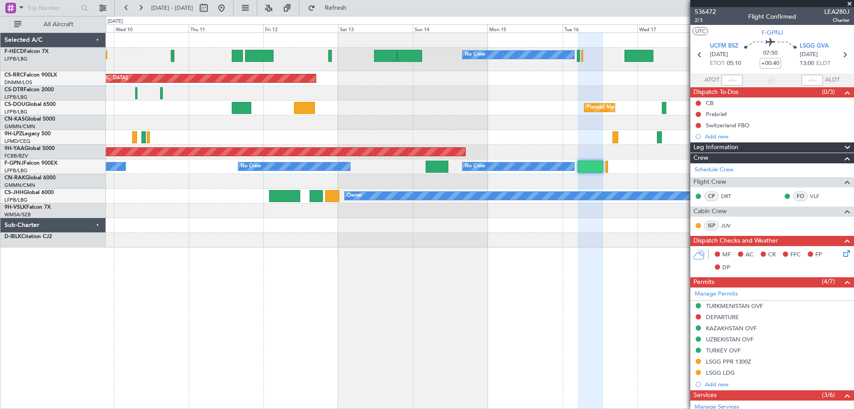
click at [293, 242] on div "No Crew Planned Maint [GEOGRAPHIC_DATA] ([GEOGRAPHIC_DATA]) No Crew No Crew Pla…" at bounding box center [480, 140] width 748 height 214
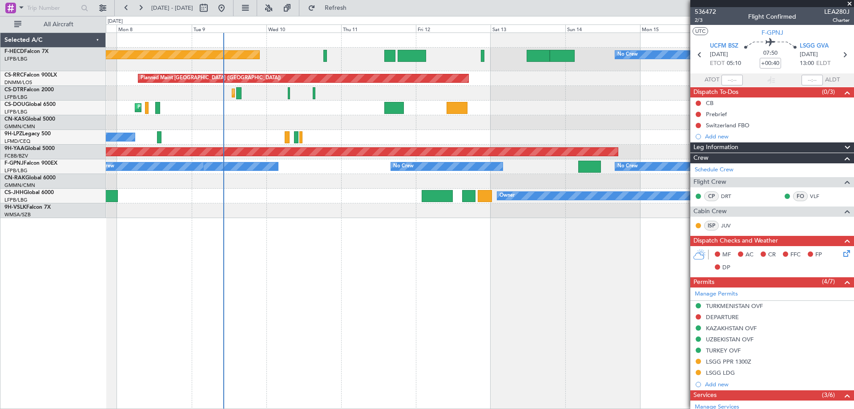
click at [338, 280] on div "No Crew Planned Maint [GEOGRAPHIC_DATA] ([GEOGRAPHIC_DATA]) No Crew No Crew Pla…" at bounding box center [480, 220] width 748 height 376
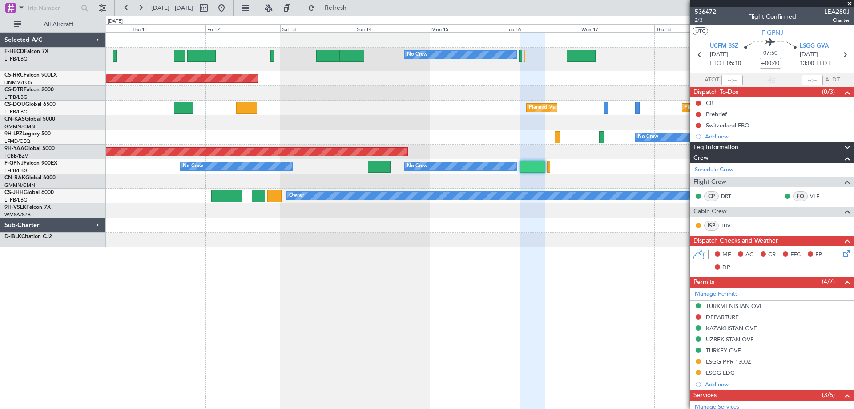
click at [326, 263] on div "No Crew No Crew Planned Maint [GEOGRAPHIC_DATA] ([GEOGRAPHIC_DATA]) Planned Mai…" at bounding box center [480, 220] width 748 height 376
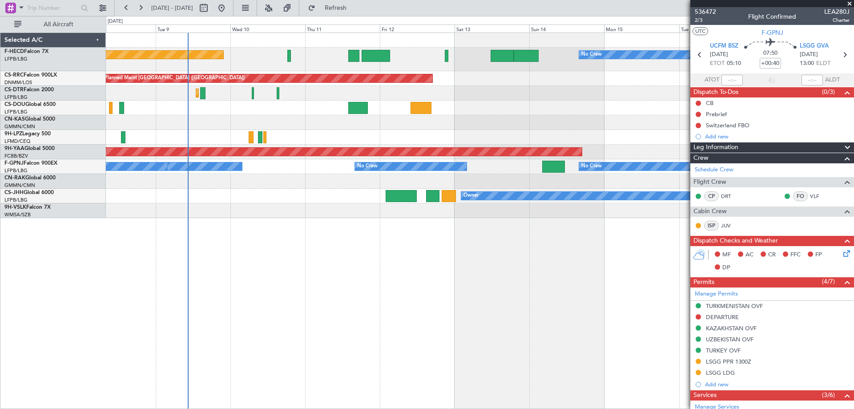
click at [642, 228] on div "No Crew Planned Maint [GEOGRAPHIC_DATA] ([GEOGRAPHIC_DATA]) No Crew No Crew Pla…" at bounding box center [480, 220] width 748 height 376
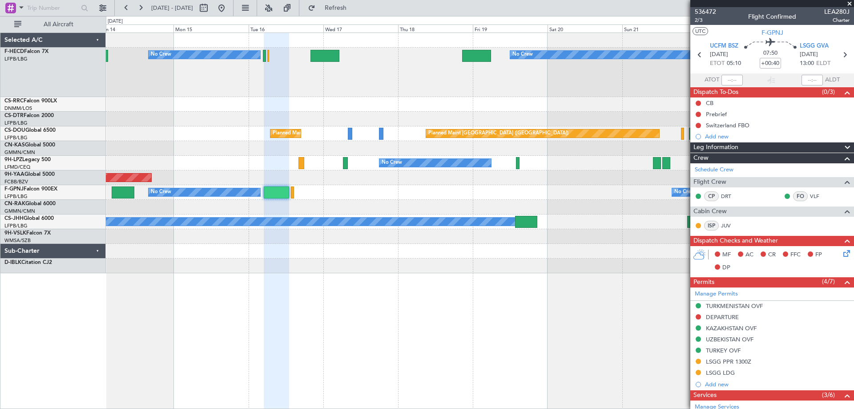
click at [156, 123] on div at bounding box center [480, 119] width 748 height 15
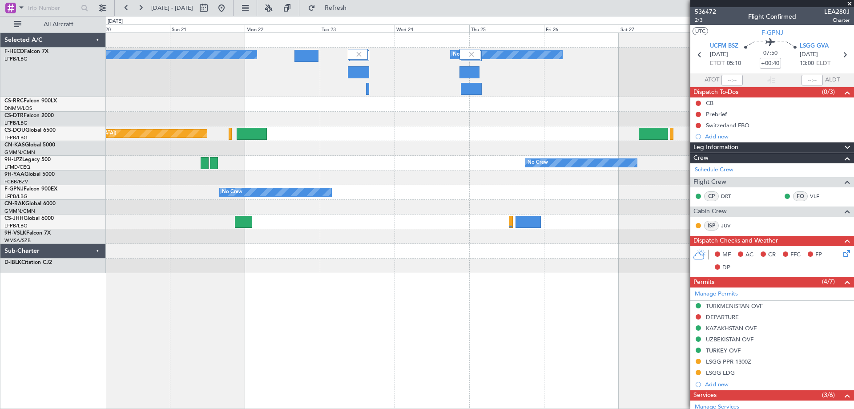
click at [140, 124] on div "No Crew No Crew Planned Maint [GEOGRAPHIC_DATA] ([GEOGRAPHIC_DATA]) Planned Mai…" at bounding box center [480, 153] width 748 height 240
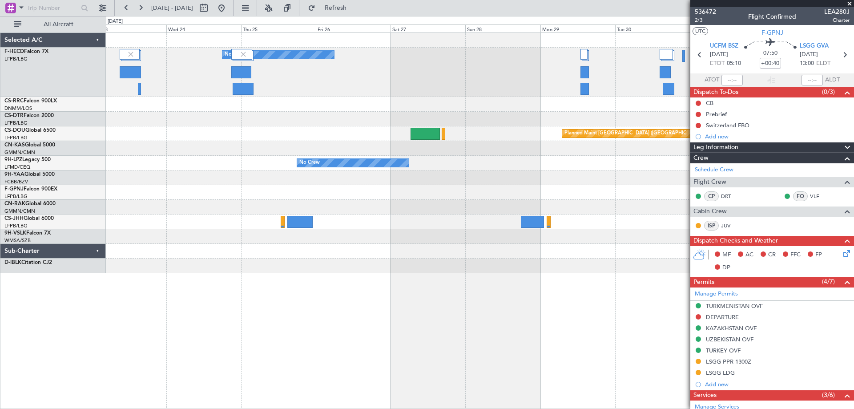
click at [197, 102] on div "No Crew No Crew No Crew Planned Maint [GEOGRAPHIC_DATA] ([GEOGRAPHIC_DATA]) Pla…" at bounding box center [480, 153] width 748 height 240
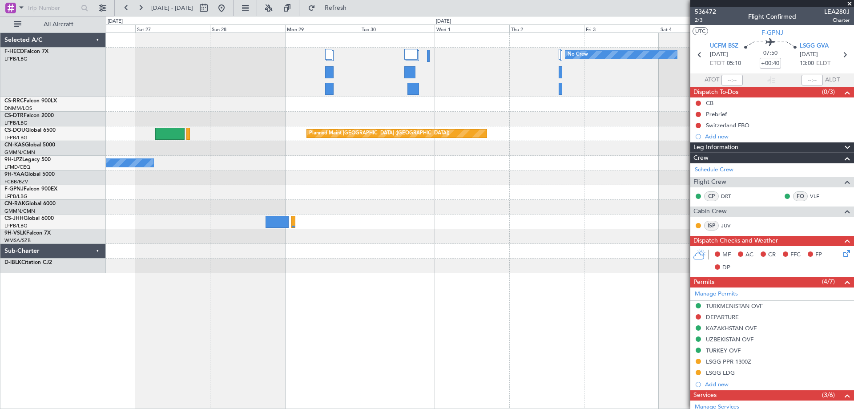
click at [182, 105] on div at bounding box center [480, 104] width 748 height 15
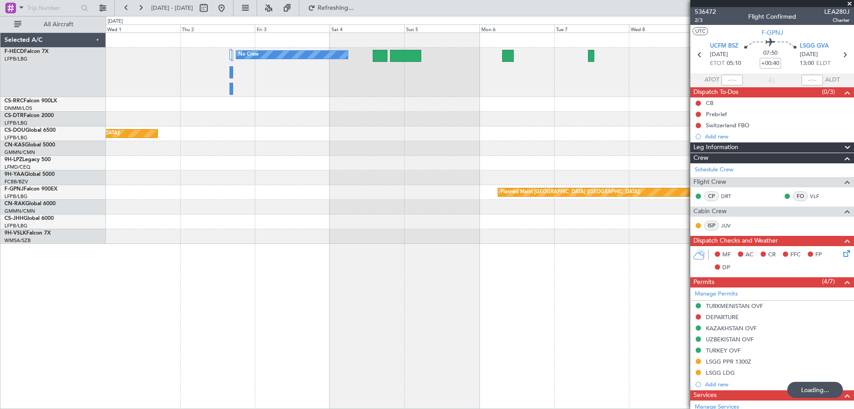
click at [563, 248] on div "No Crew No Crew Planned Maint [GEOGRAPHIC_DATA] ([GEOGRAPHIC_DATA]) Planned Mai…" at bounding box center [480, 220] width 748 height 376
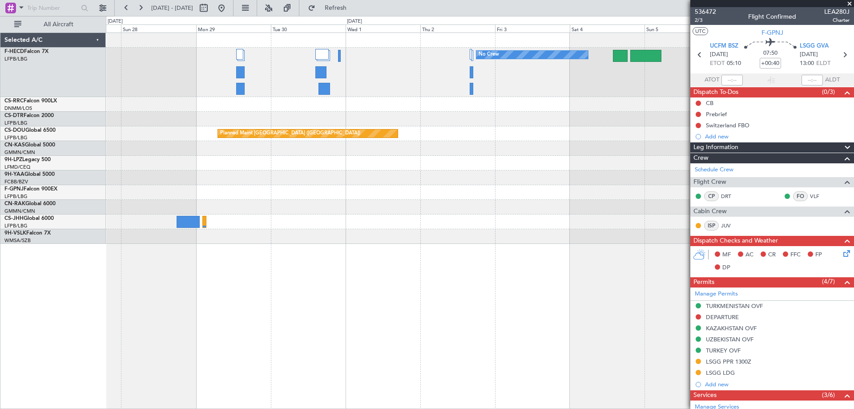
click at [826, 237] on fb-app "[DATE] - [DATE] Refresh Quick Links All Aircraft No Crew No Crew Planned Maint …" at bounding box center [427, 208] width 854 height 402
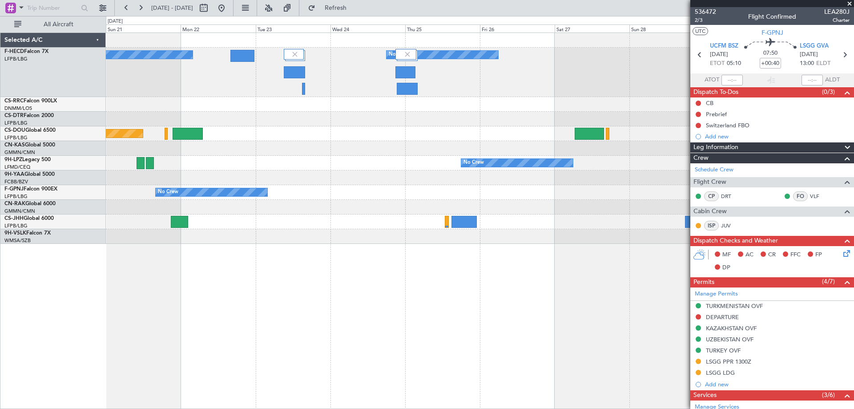
click at [765, 200] on fb-app "[DATE] - [DATE] Refresh Quick Links All Aircraft No Crew No Crew No Crew Planne…" at bounding box center [427, 208] width 854 height 402
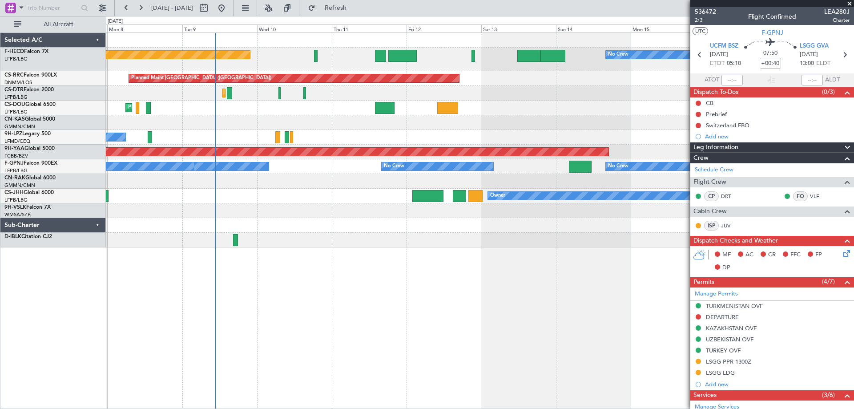
click at [323, 118] on div at bounding box center [480, 122] width 748 height 15
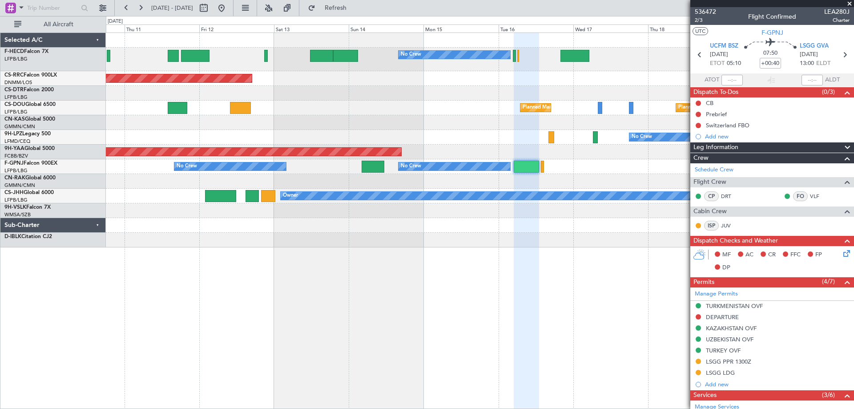
click at [333, 144] on div "No Crew No Crew Planned Maint [GEOGRAPHIC_DATA] ([GEOGRAPHIC_DATA]) Planned Mai…" at bounding box center [480, 140] width 748 height 214
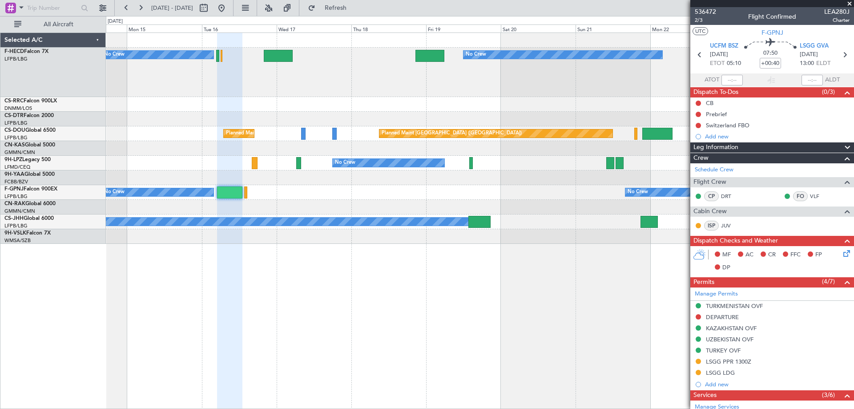
drag, startPoint x: 681, startPoint y: 206, endPoint x: 548, endPoint y: 209, distance: 133.9
click at [548, 209] on fb-app "[DATE] - [DATE] Refresh Quick Links All Aircraft No Crew No Crew No Crew Planne…" at bounding box center [427, 208] width 854 height 402
click at [499, 211] on div at bounding box center [480, 207] width 748 height 15
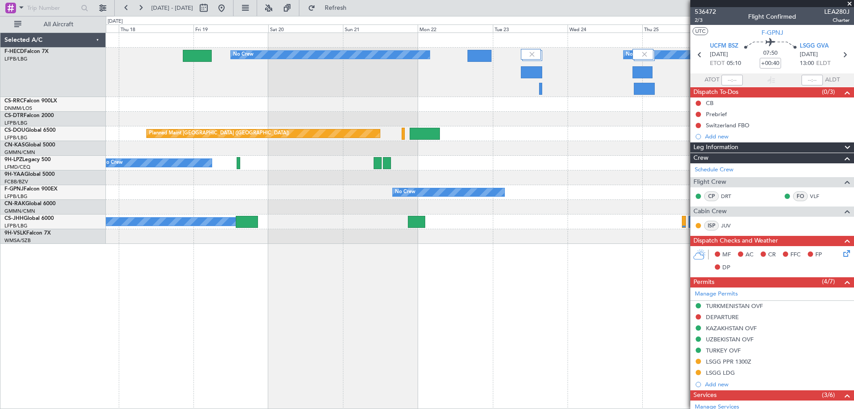
click at [275, 207] on div "No Crew No Crew No Crew Planned Maint [GEOGRAPHIC_DATA] ([GEOGRAPHIC_DATA]) Pla…" at bounding box center [480, 138] width 748 height 211
